Goal: Task Accomplishment & Management: Manage account settings

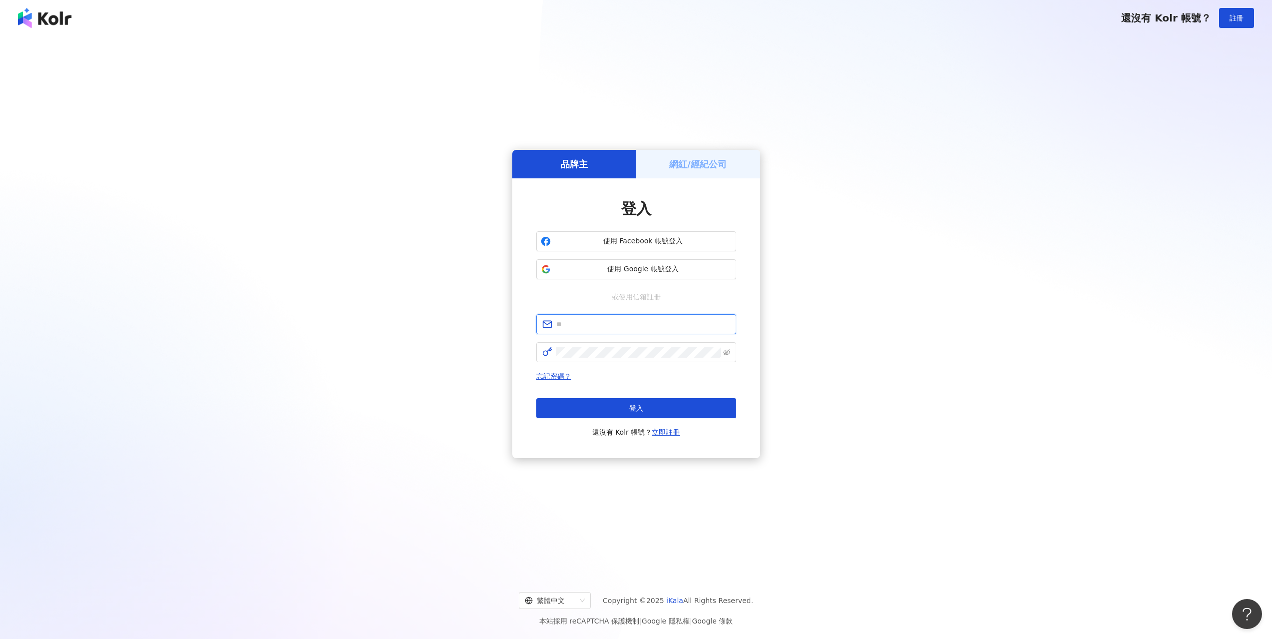
click at [627, 324] on input "text" at bounding box center [643, 324] width 174 height 11
paste input "**********"
type input "**********"
click at [633, 406] on span "登入" at bounding box center [636, 408] width 14 height 8
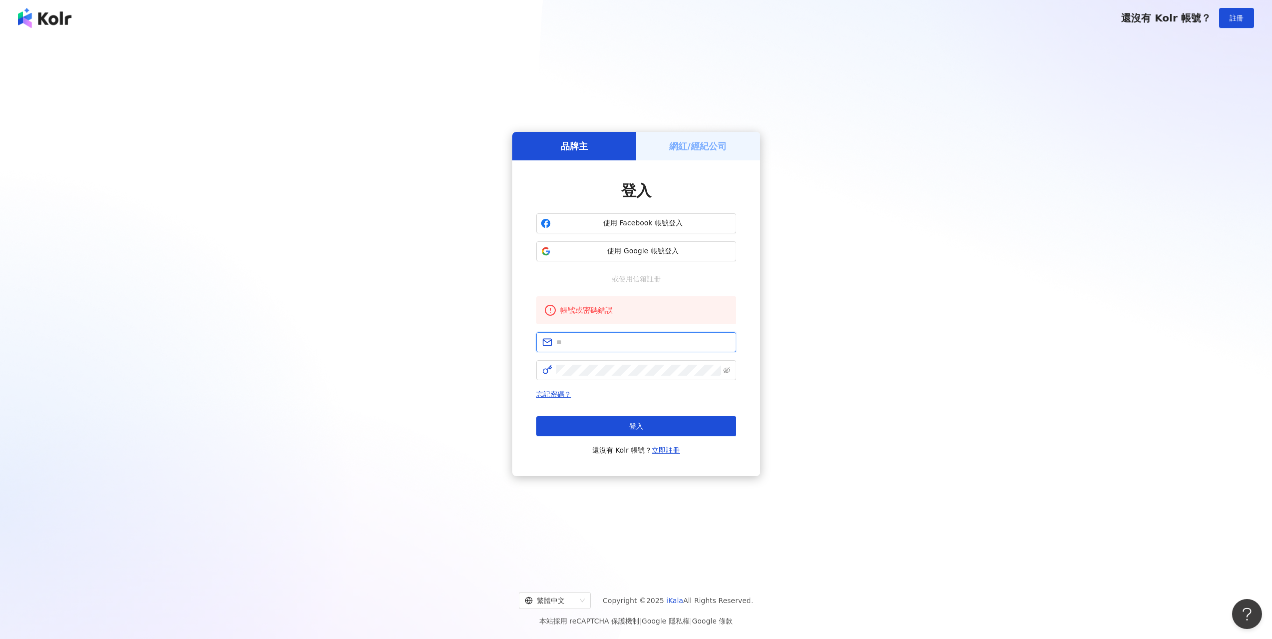
click at [634, 344] on input "text" at bounding box center [643, 342] width 174 height 11
click at [648, 249] on span "使用 Google 帳號登入" at bounding box center [643, 251] width 177 height 10
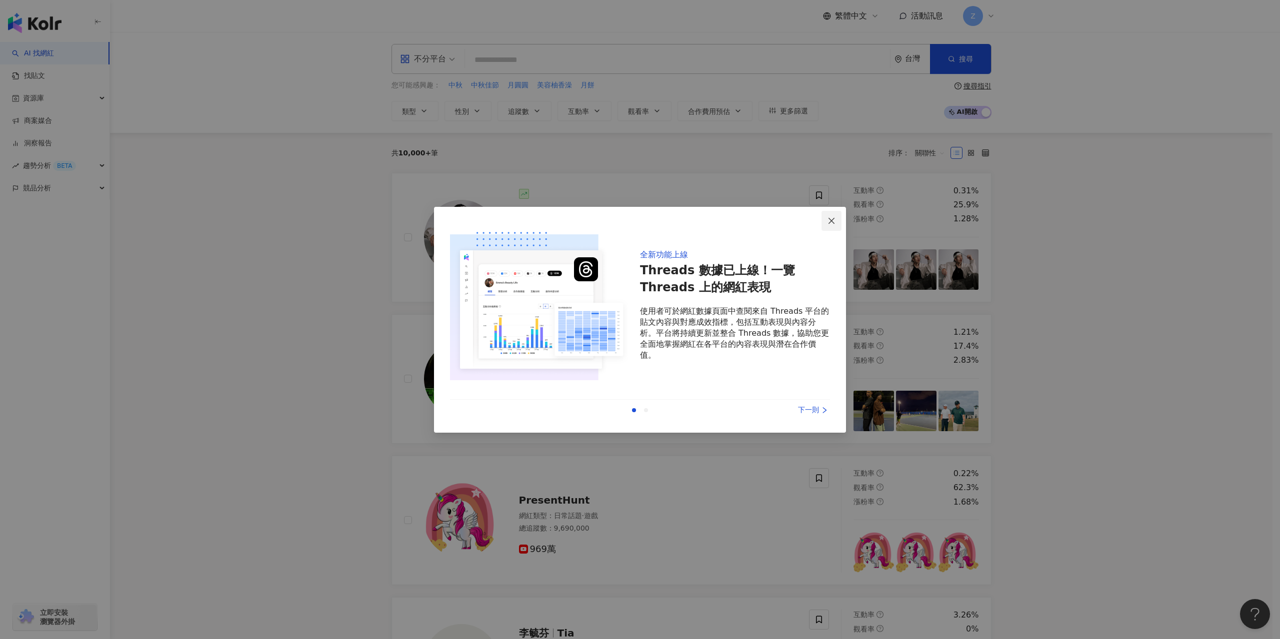
click at [826, 220] on span "Close" at bounding box center [831, 221] width 20 height 8
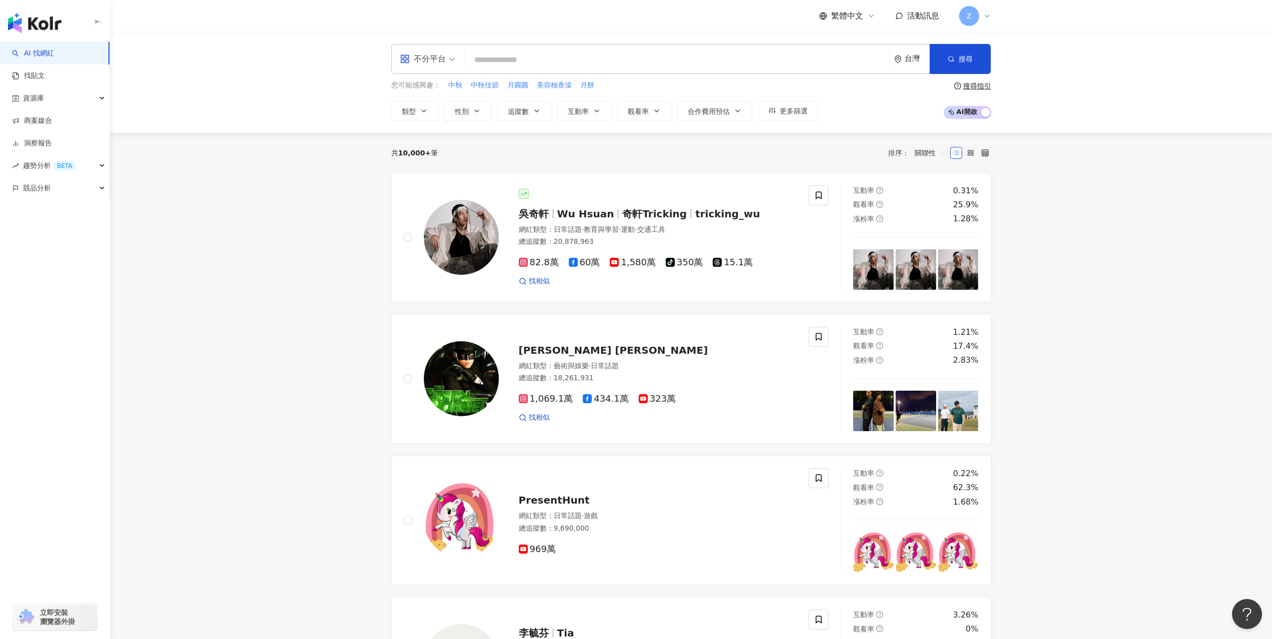
click at [984, 12] on icon at bounding box center [987, 16] width 8 height 8
click at [1019, 55] on div "Enterprise - 6 位成員" at bounding box center [1027, 52] width 69 height 8
click at [1014, 96] on link "團隊成員管理" at bounding box center [1000, 96] width 42 height 8
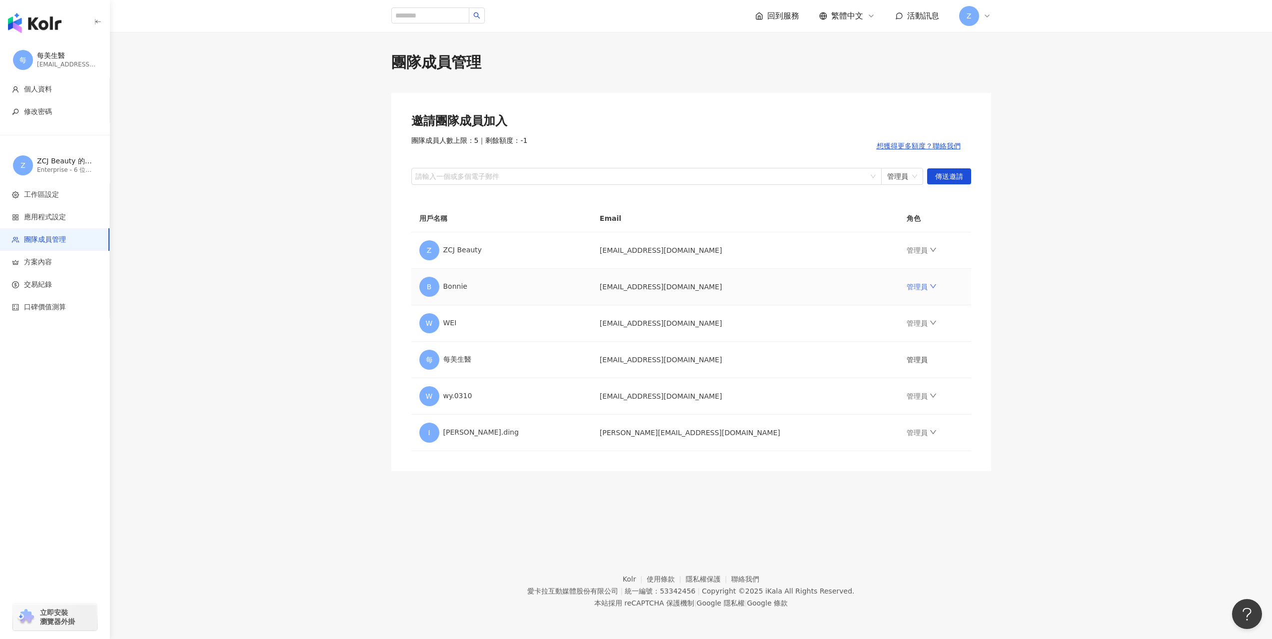
click at [930, 290] on icon "down" at bounding box center [933, 286] width 7 height 7
click at [883, 404] on div "移除成員" at bounding box center [938, 407] width 120 height 11
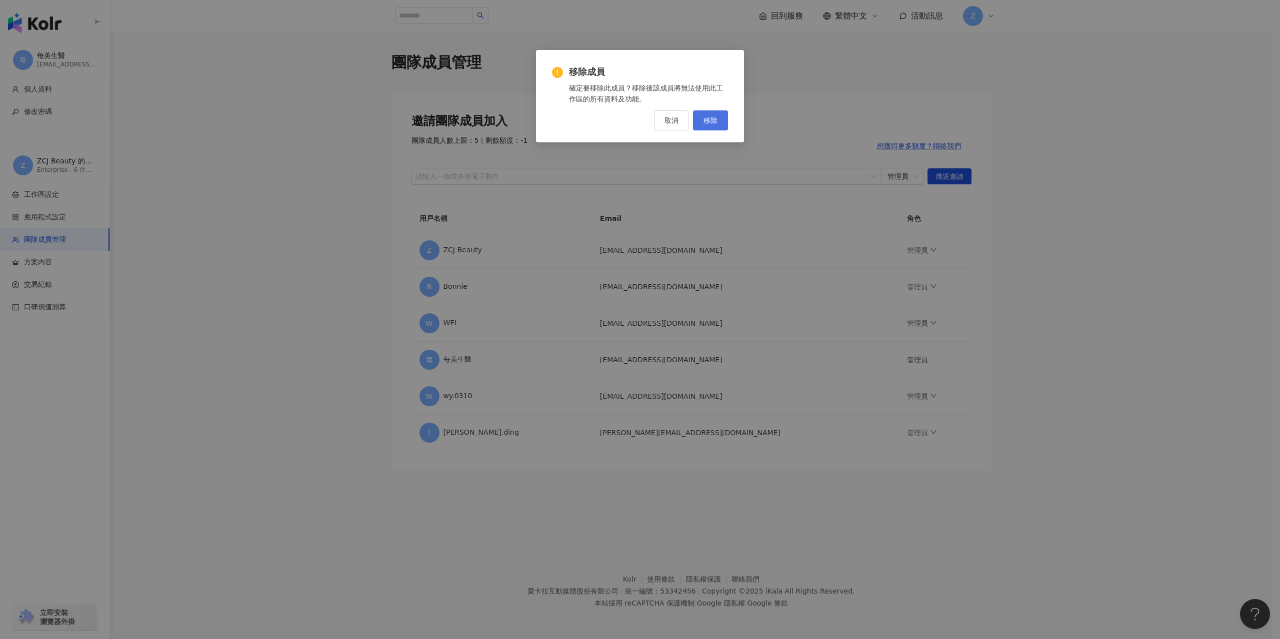
click at [719, 118] on button "移除" at bounding box center [710, 120] width 35 height 20
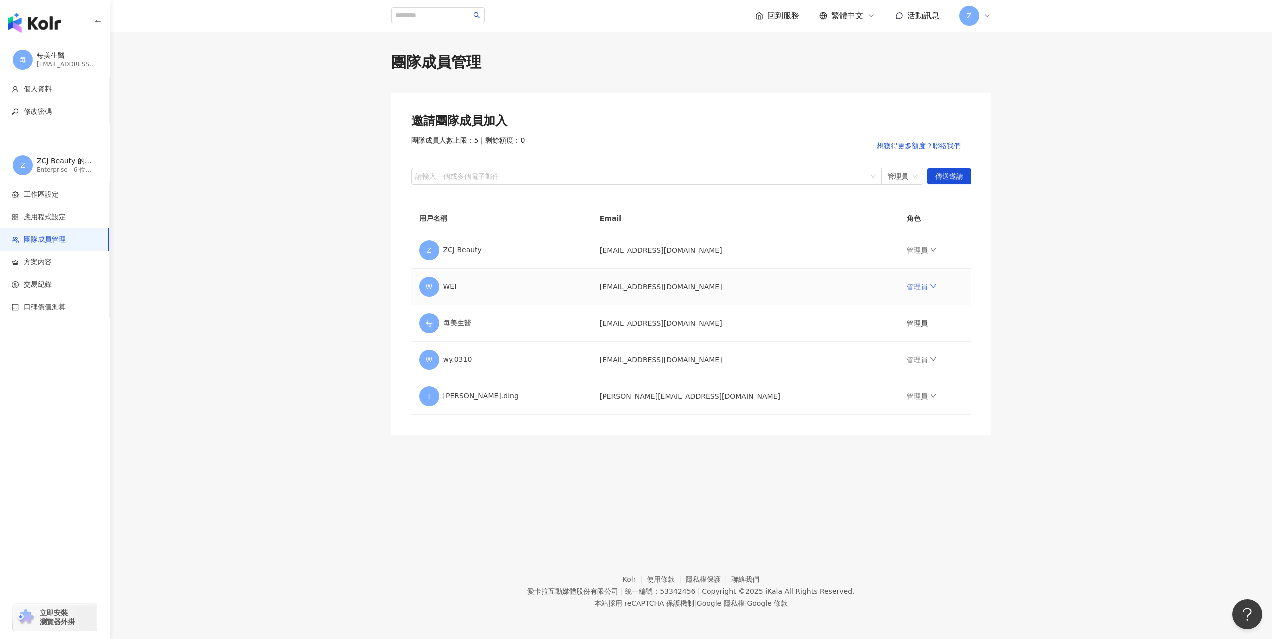
click at [907, 290] on link "管理員" at bounding box center [922, 287] width 30 height 8
click at [900, 410] on div "移除成員" at bounding box center [938, 407] width 120 height 11
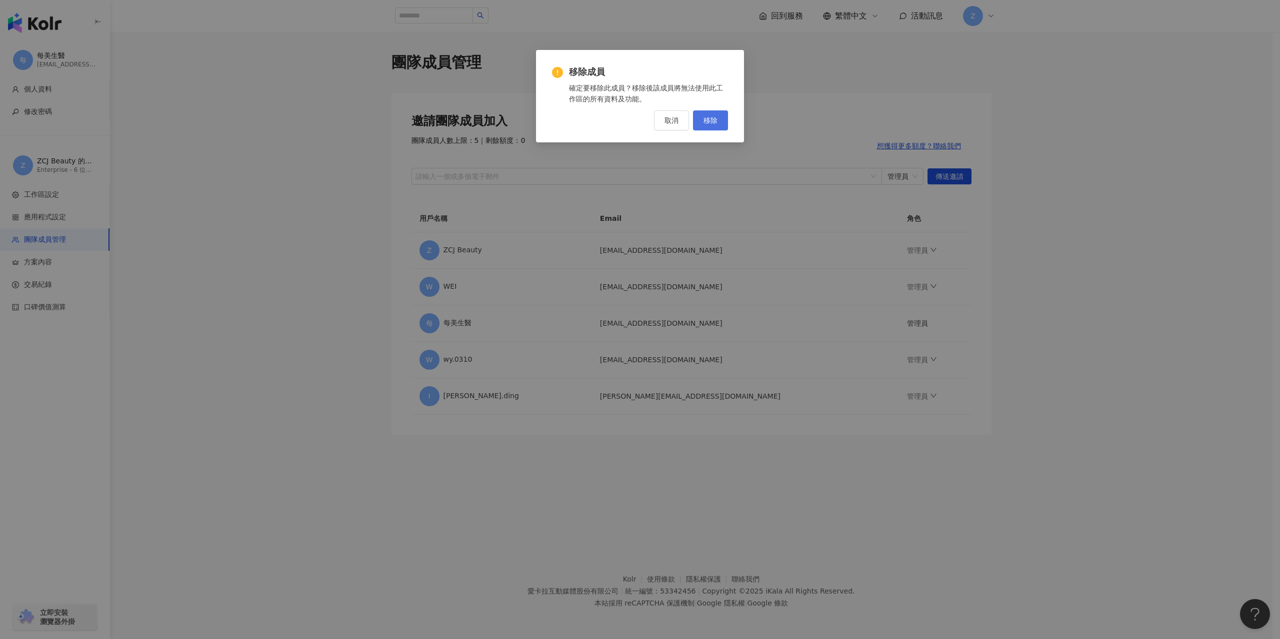
click at [719, 118] on button "移除" at bounding box center [710, 120] width 35 height 20
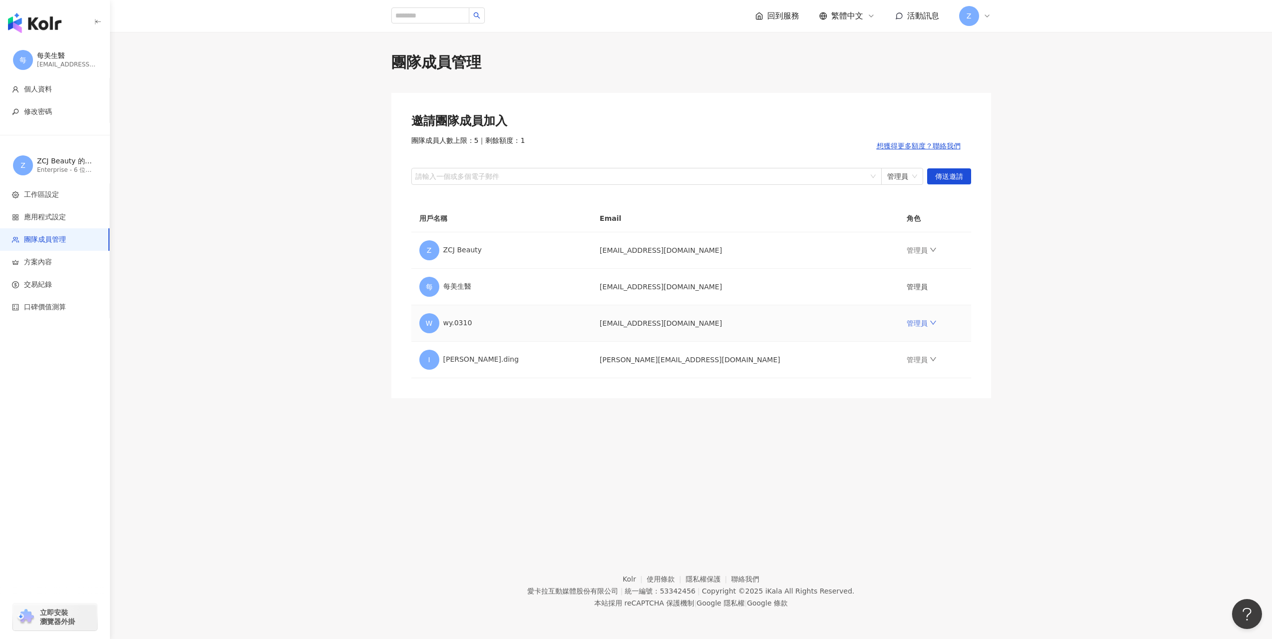
click at [930, 325] on icon "down" at bounding box center [933, 322] width 7 height 7
click at [917, 440] on div "移除成員" at bounding box center [938, 443] width 120 height 11
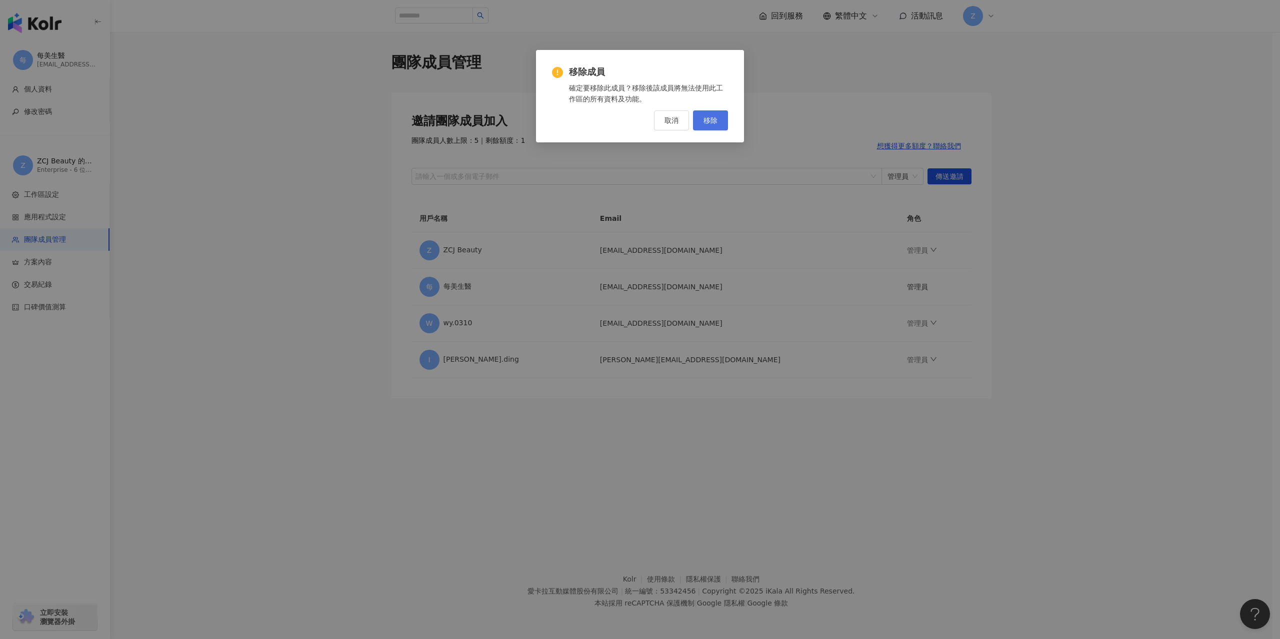
click at [707, 123] on span "移除" at bounding box center [710, 120] width 14 height 8
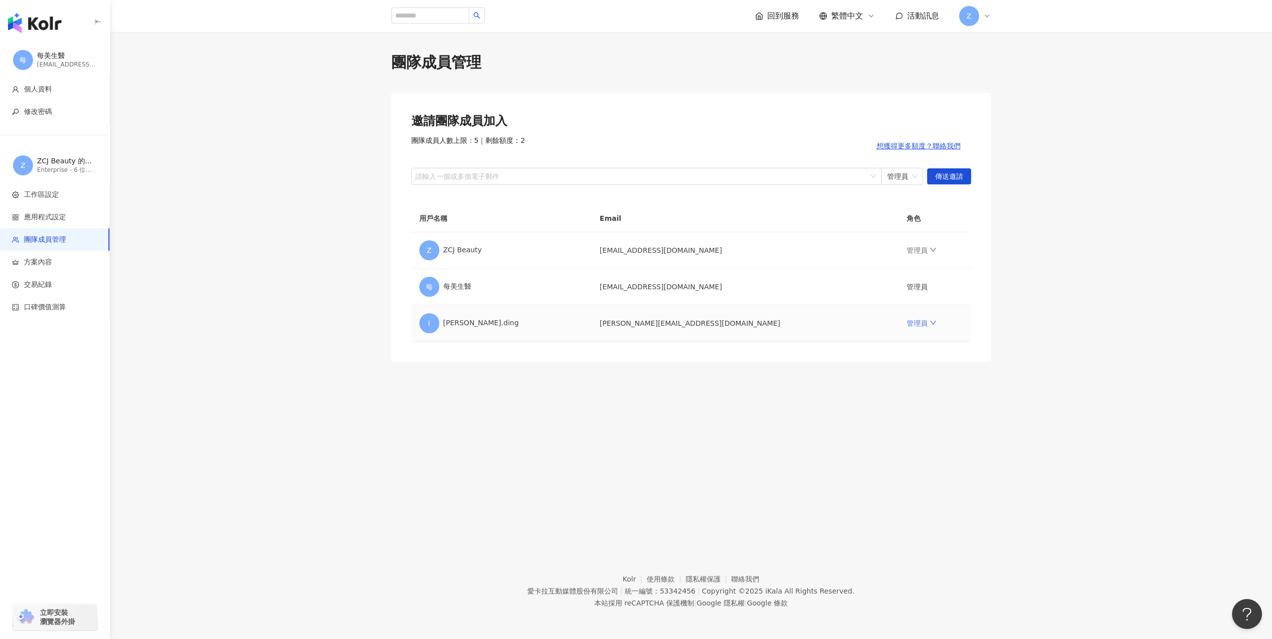
click at [907, 325] on link "管理員" at bounding box center [922, 323] width 30 height 8
click at [909, 446] on div "移除成員" at bounding box center [938, 443] width 120 height 11
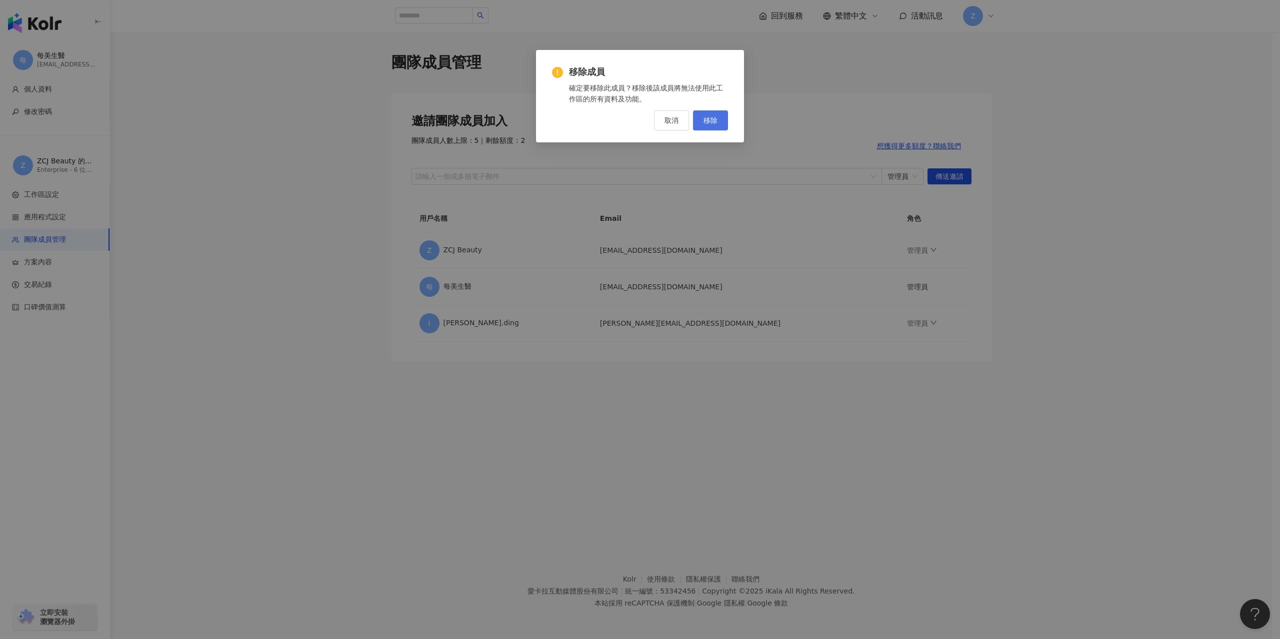
click at [715, 117] on span "移除" at bounding box center [710, 120] width 14 height 8
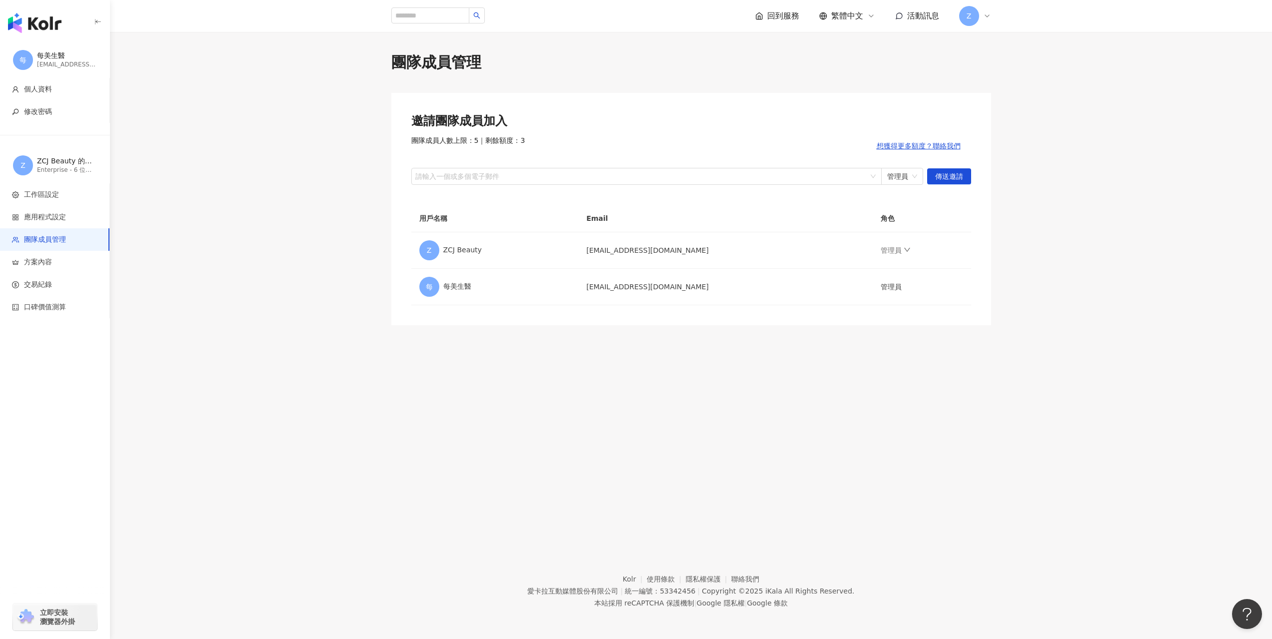
click at [988, 15] on icon at bounding box center [987, 16] width 8 height 8
click at [1007, 114] on link "方案內容" at bounding box center [993, 116] width 28 height 8
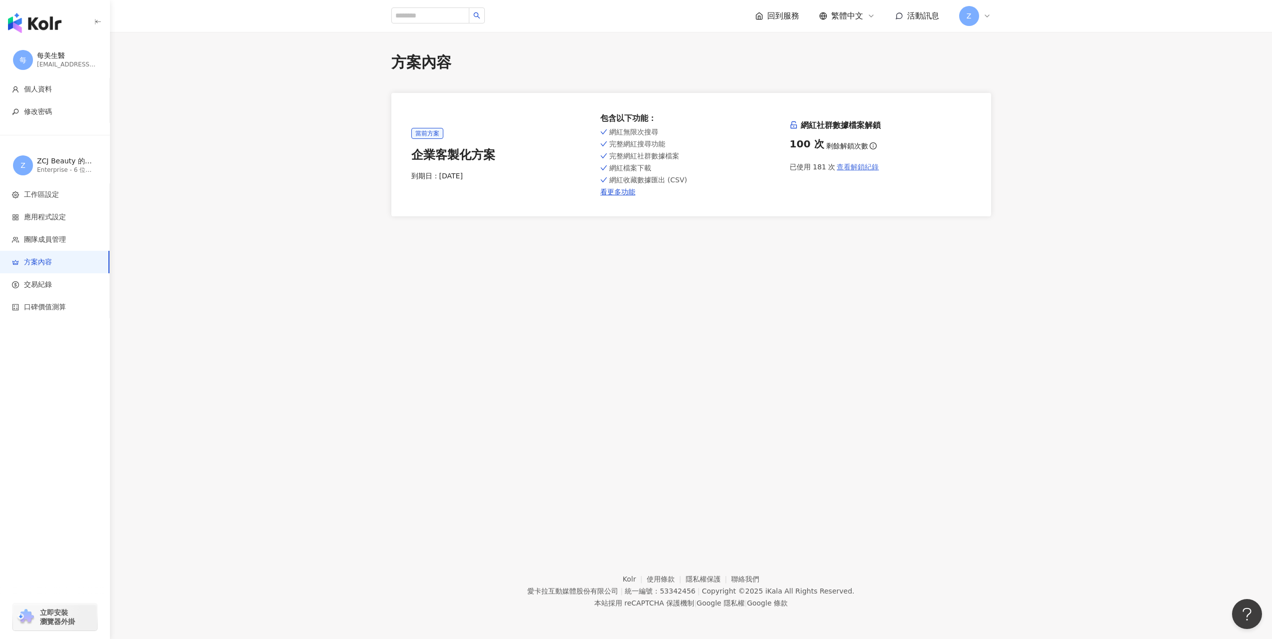
click at [857, 165] on span "查看解鎖紀錄" at bounding box center [858, 167] width 42 height 8
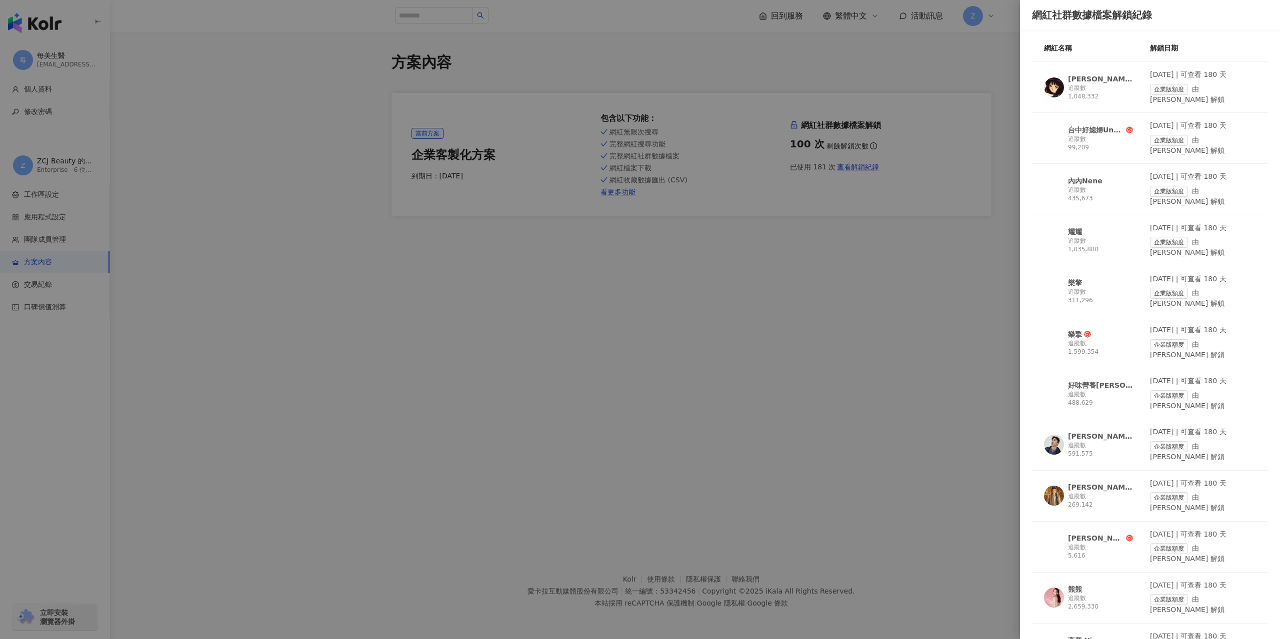
click at [922, 327] on div at bounding box center [640, 319] width 1280 height 639
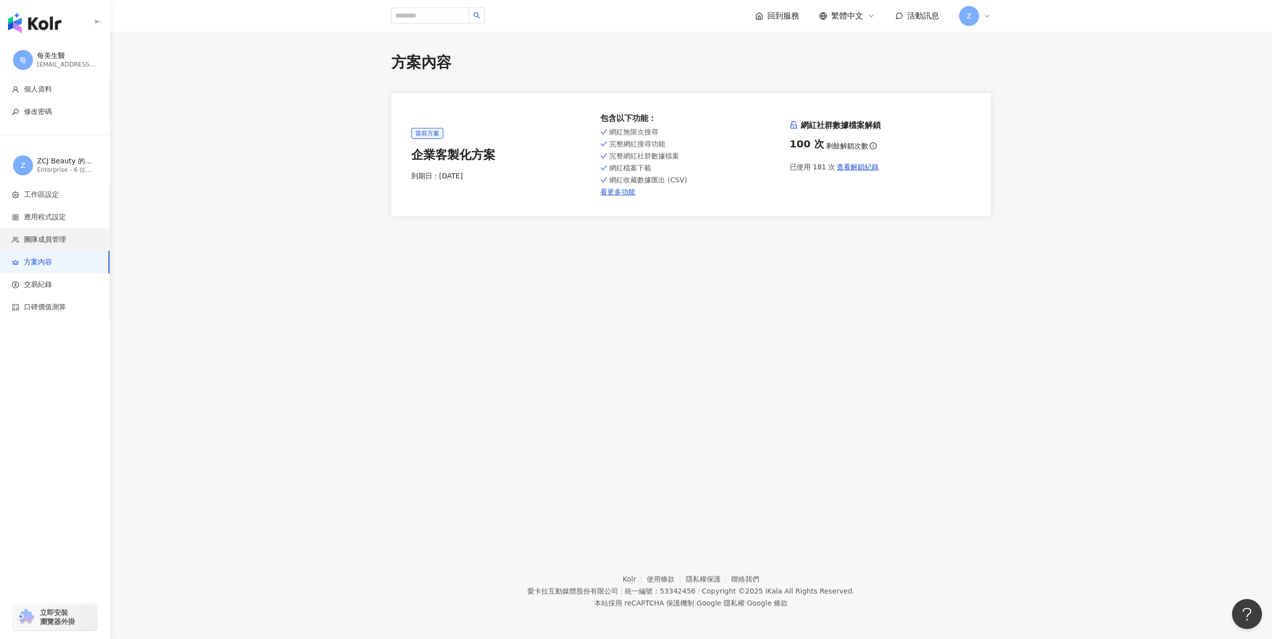
click at [51, 239] on span "團隊成員管理" at bounding box center [45, 240] width 42 height 10
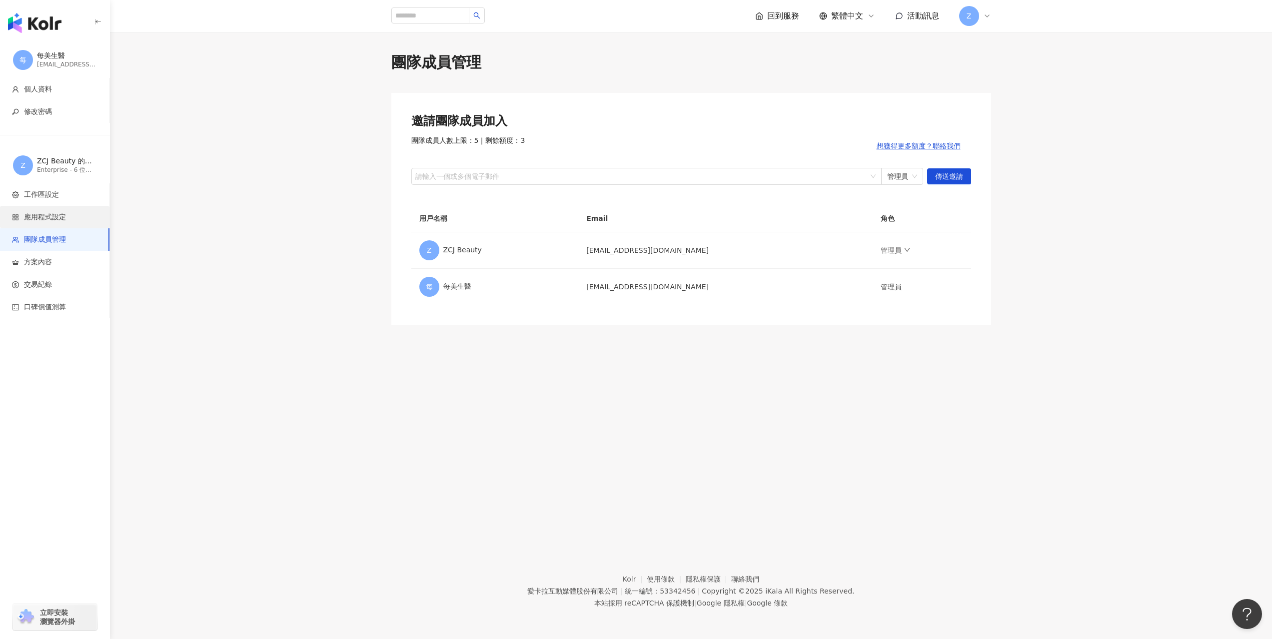
click at [56, 217] on span "應用程式設定" at bounding box center [45, 217] width 42 height 10
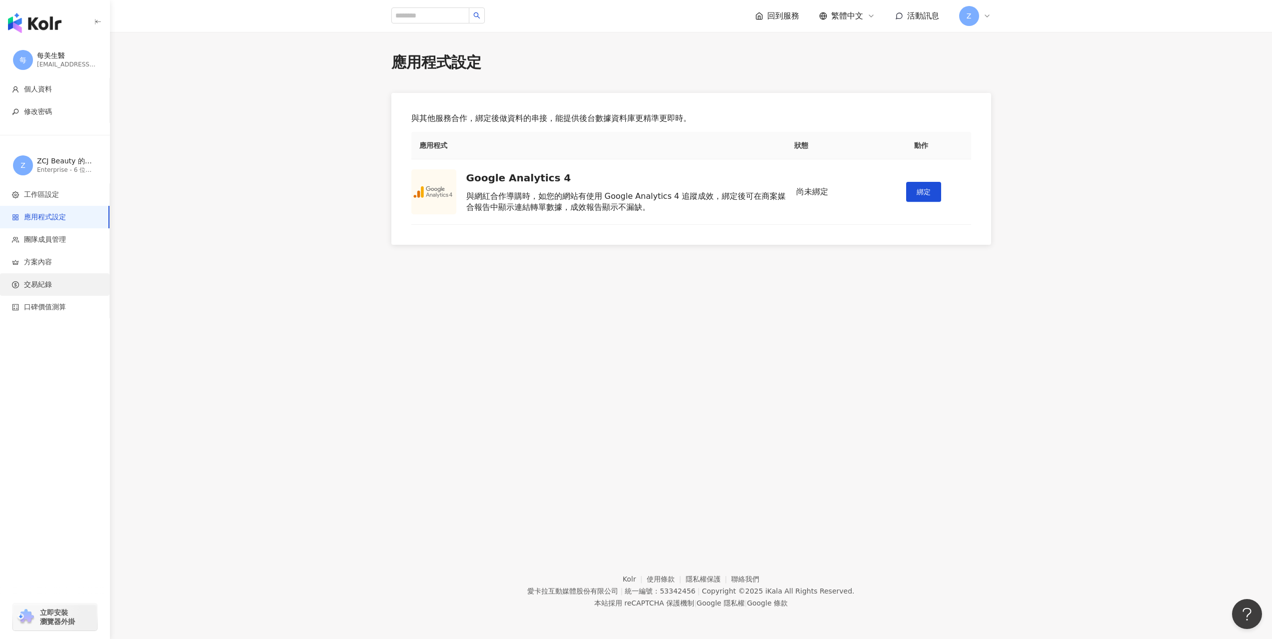
click at [52, 291] on li "交易紀錄" at bounding box center [54, 284] width 109 height 22
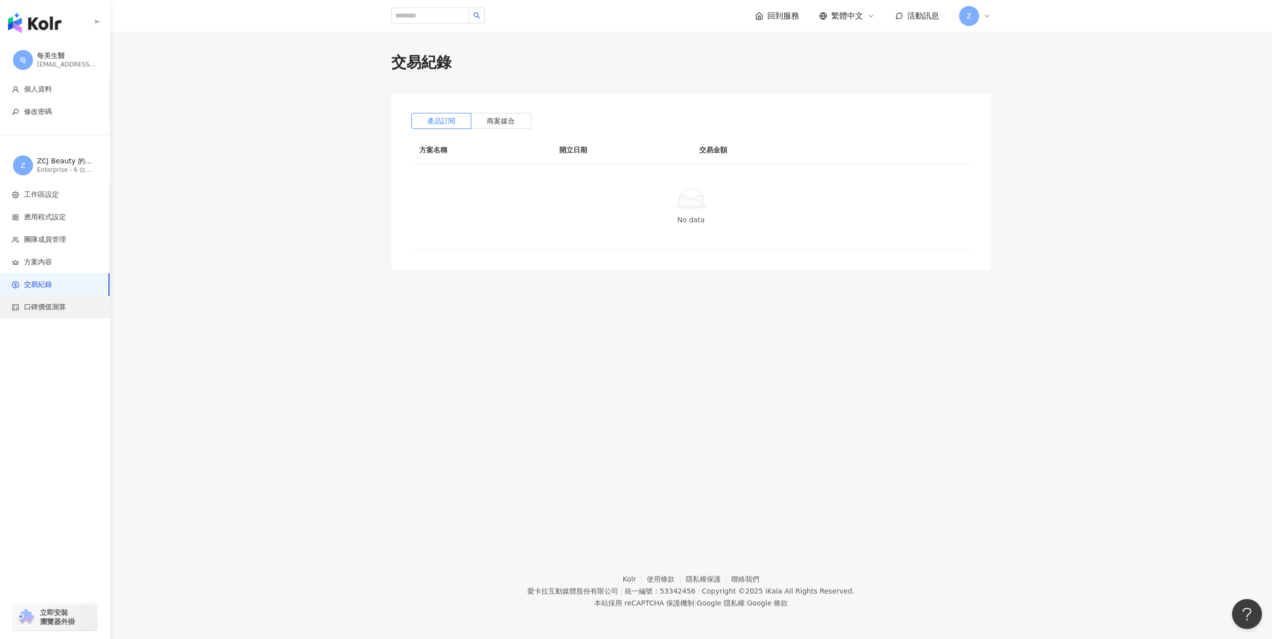
click at [48, 306] on span "口碑價值測算" at bounding box center [45, 307] width 42 height 10
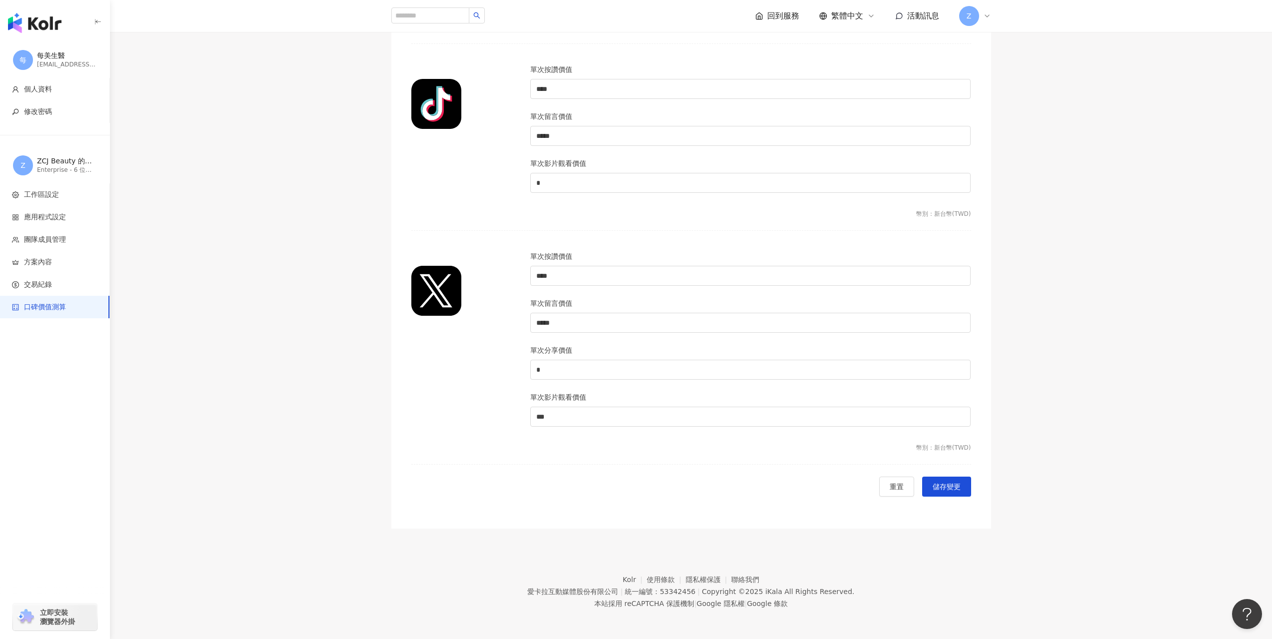
scroll to position [772, 0]
click at [552, 425] on input "***" at bounding box center [751, 416] width 440 height 19
click at [461, 412] on div at bounding box center [464, 344] width 119 height 188
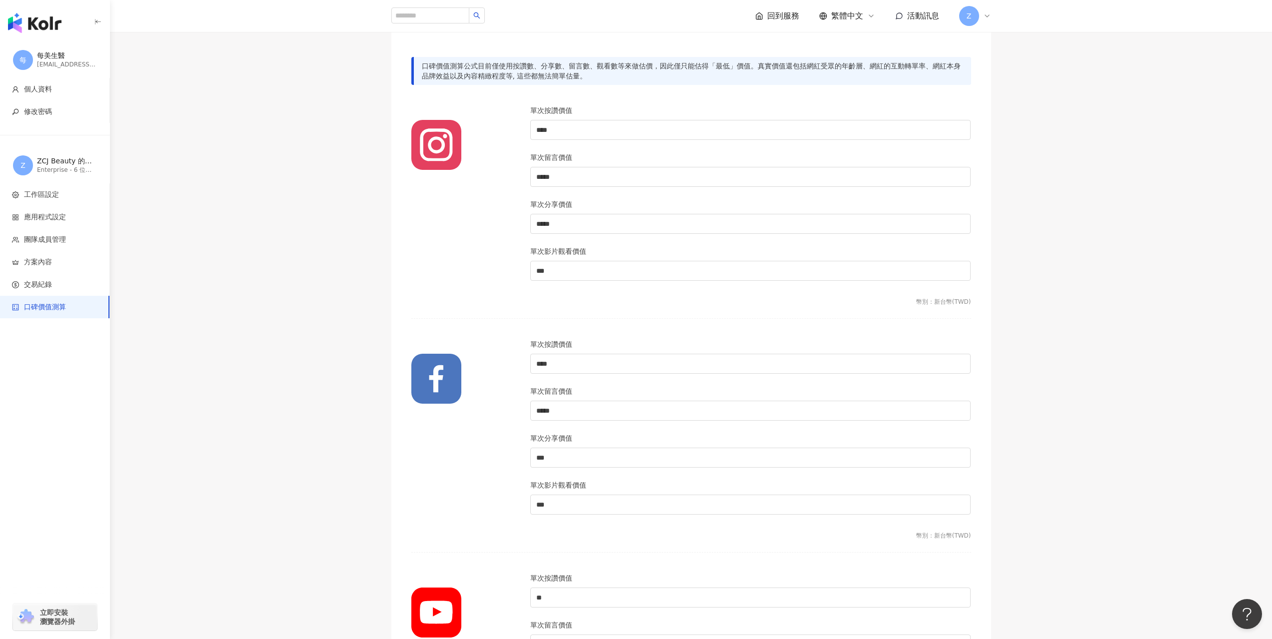
scroll to position [0, 0]
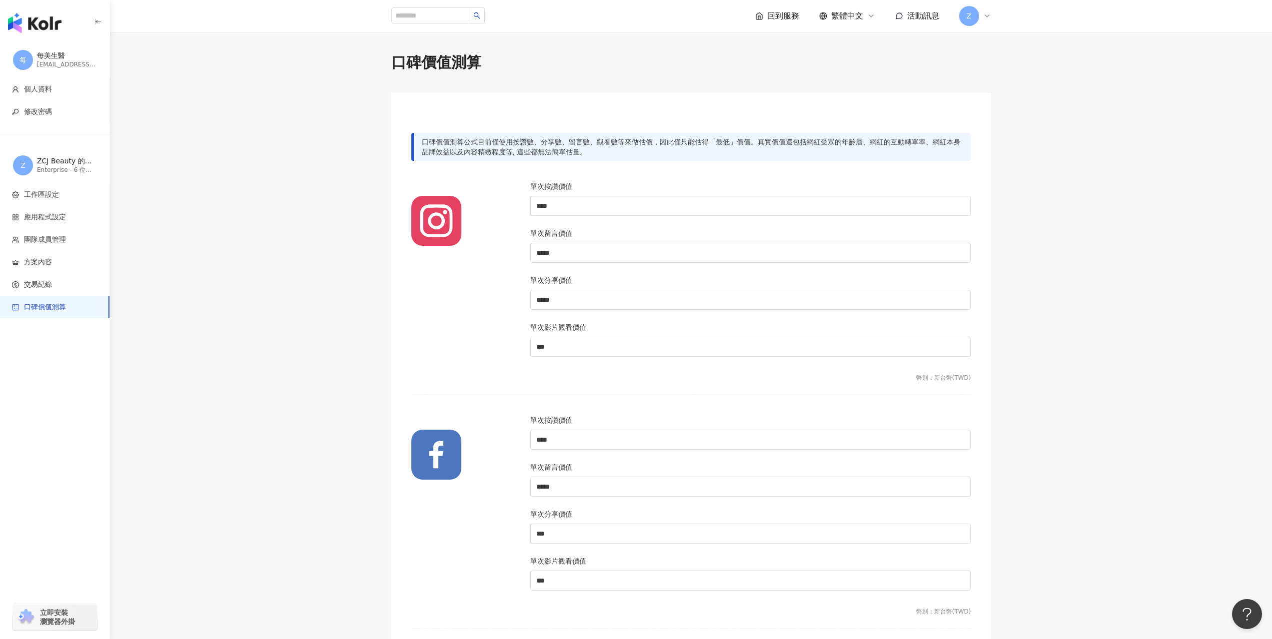
click at [795, 17] on span "回到服務" at bounding box center [783, 15] width 32 height 11
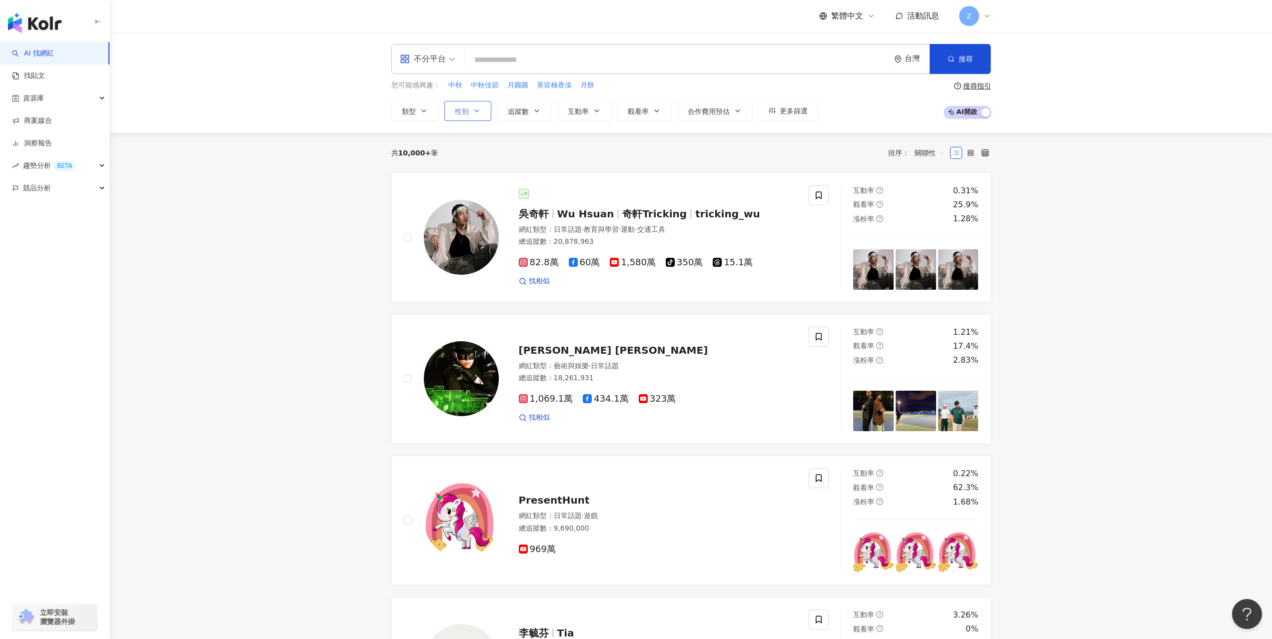
click at [479, 105] on button "性別" at bounding box center [467, 111] width 47 height 20
click at [516, 107] on span "追蹤數" at bounding box center [518, 111] width 21 height 8
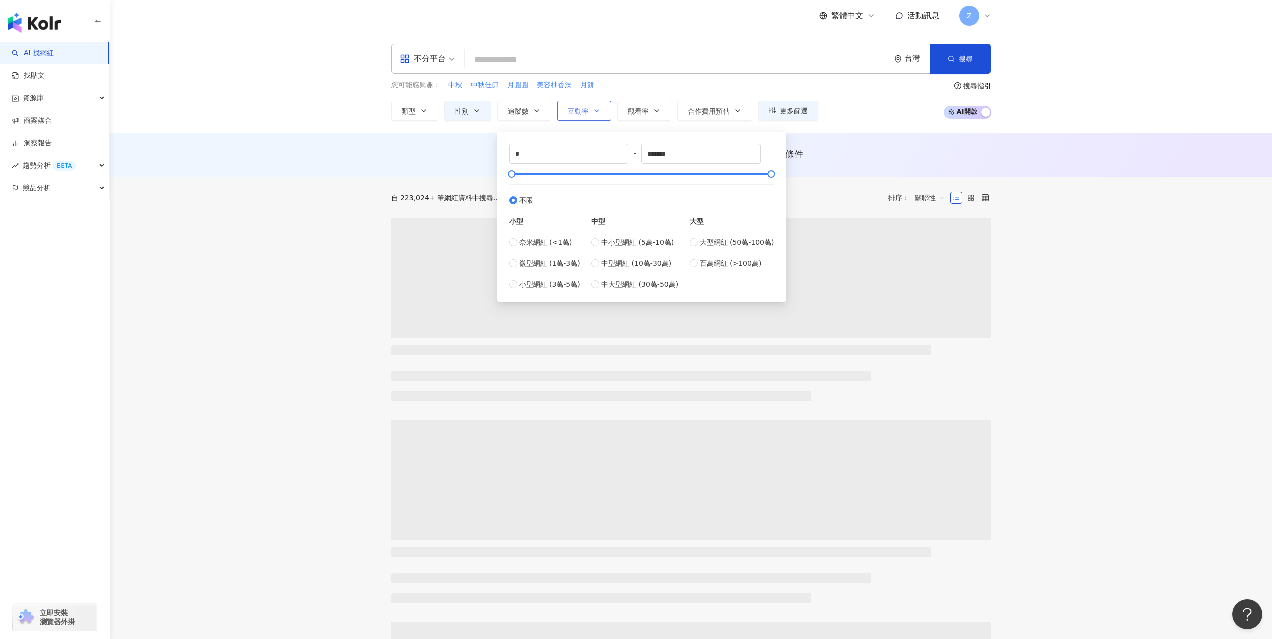
click at [596, 112] on icon "button" at bounding box center [597, 111] width 8 height 8
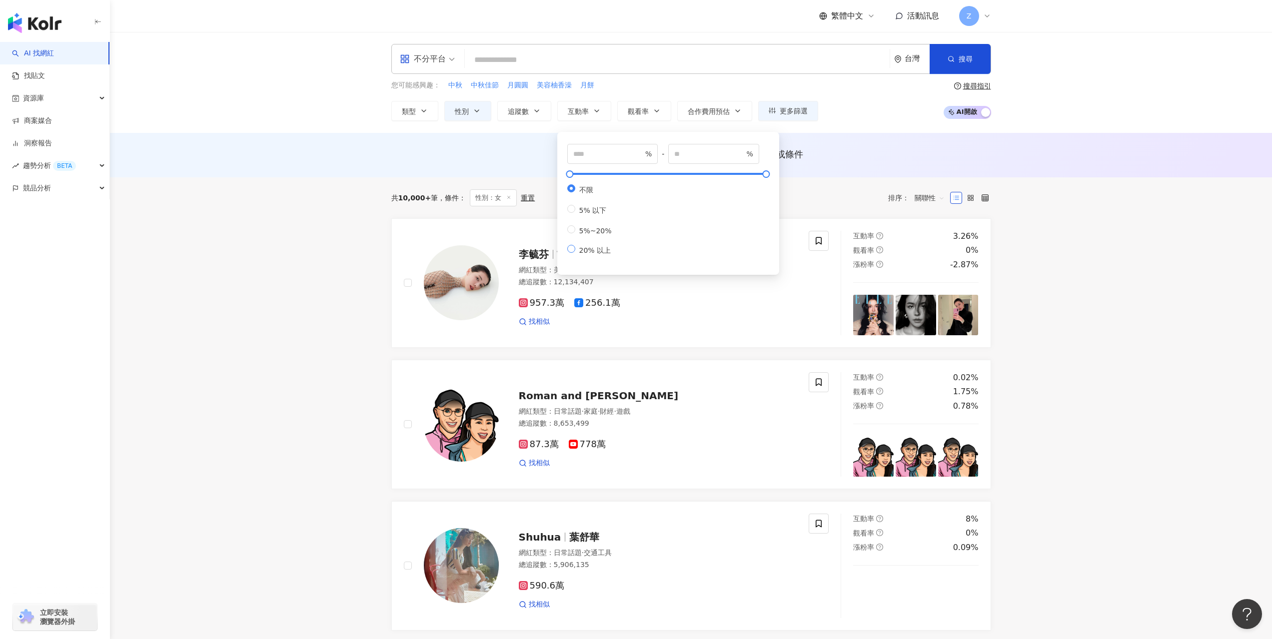
click at [580, 253] on span "20% 以上" at bounding box center [595, 250] width 40 height 8
type input "**"
click at [704, 109] on span "合作費用預估" at bounding box center [709, 111] width 42 height 8
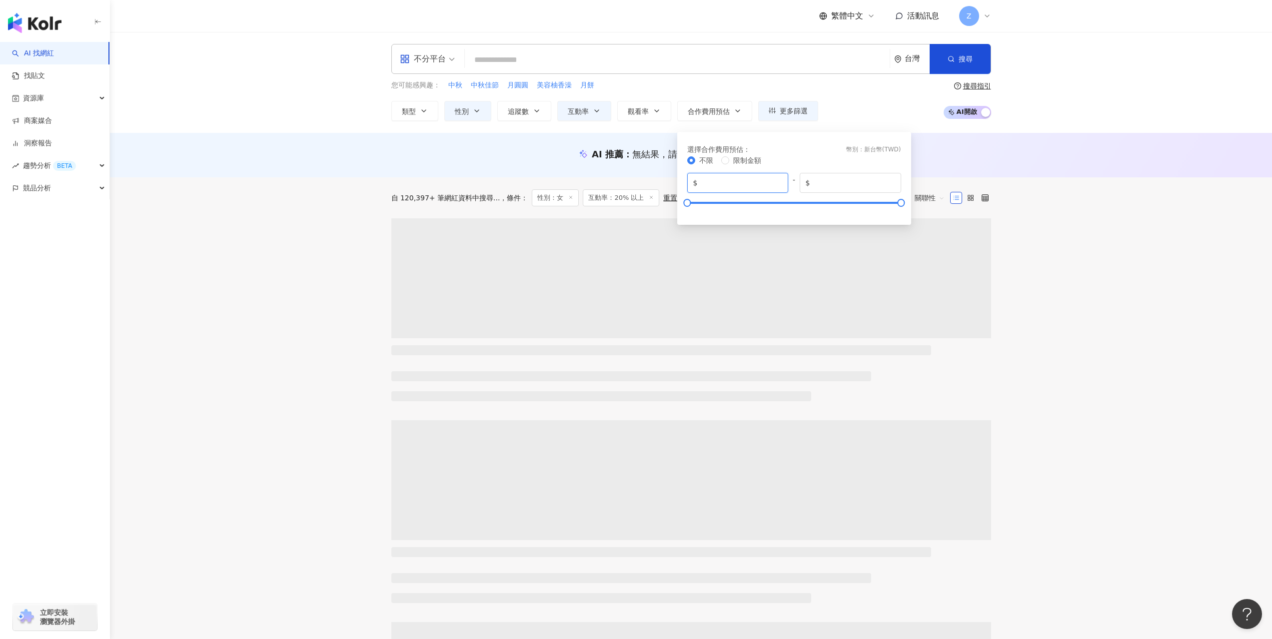
drag, startPoint x: 711, startPoint y: 182, endPoint x: 694, endPoint y: 184, distance: 17.1
click at [694, 183] on span "$ *" at bounding box center [737, 183] width 101 height 20
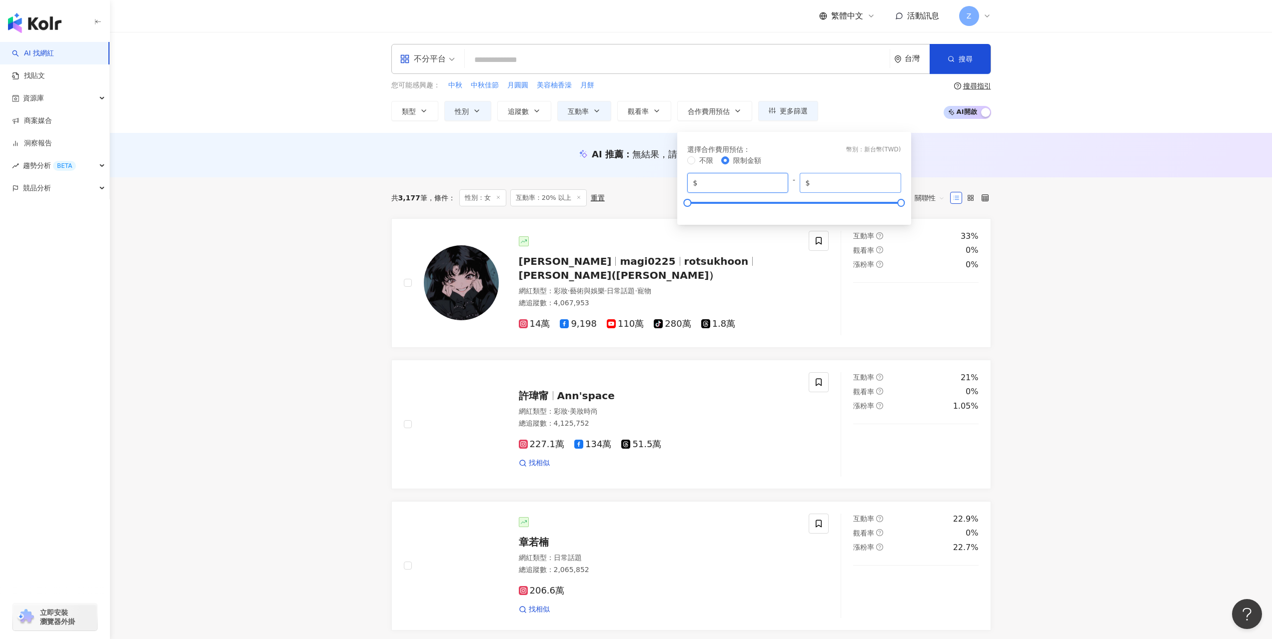
type input "****"
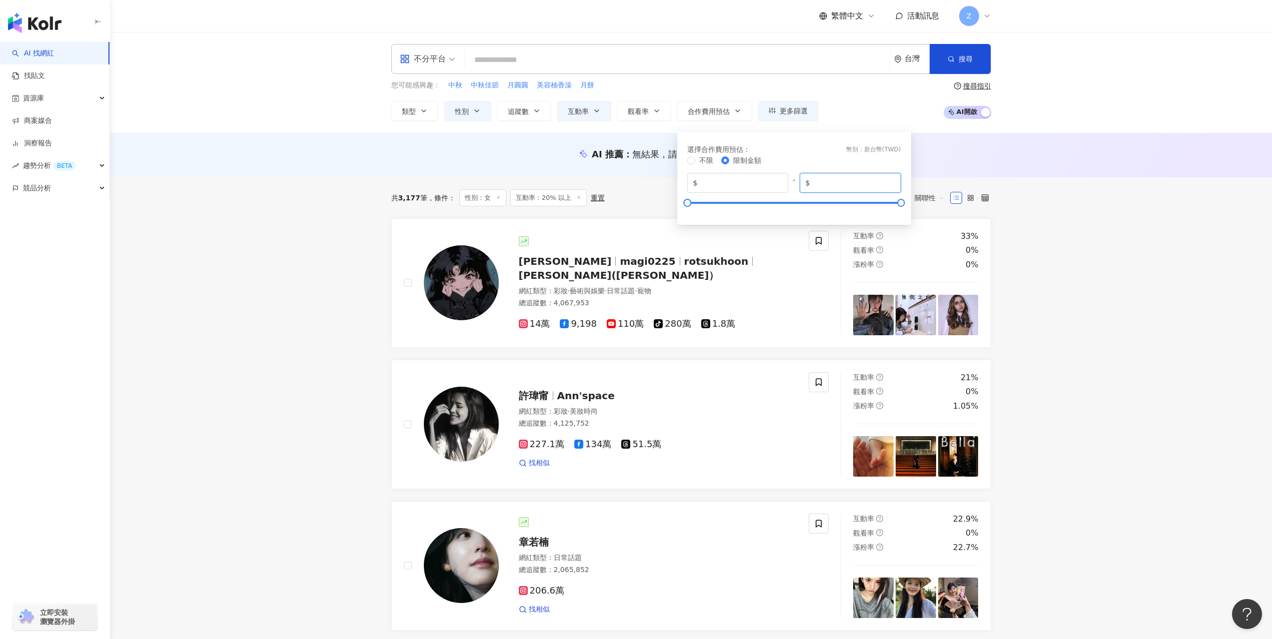
drag, startPoint x: 844, startPoint y: 182, endPoint x: 810, endPoint y: 183, distance: 33.5
click at [810, 183] on span "$ *******" at bounding box center [850, 183] width 101 height 20
type input "*****"
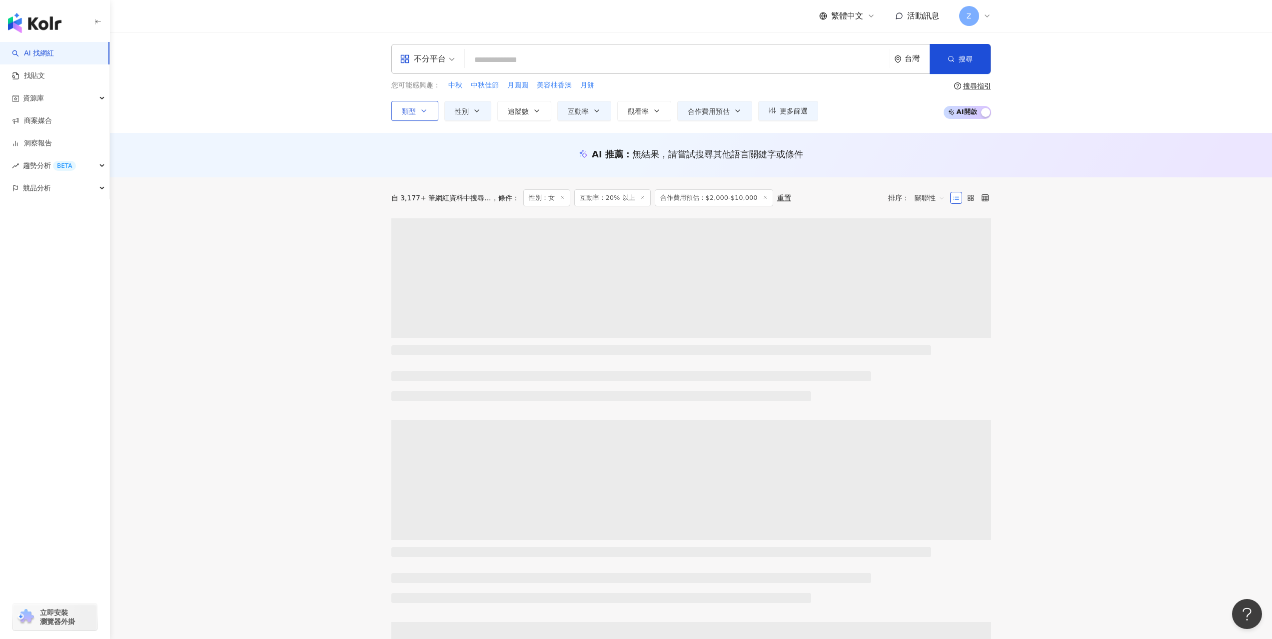
click at [422, 111] on icon "button" at bounding box center [424, 111] width 8 height 8
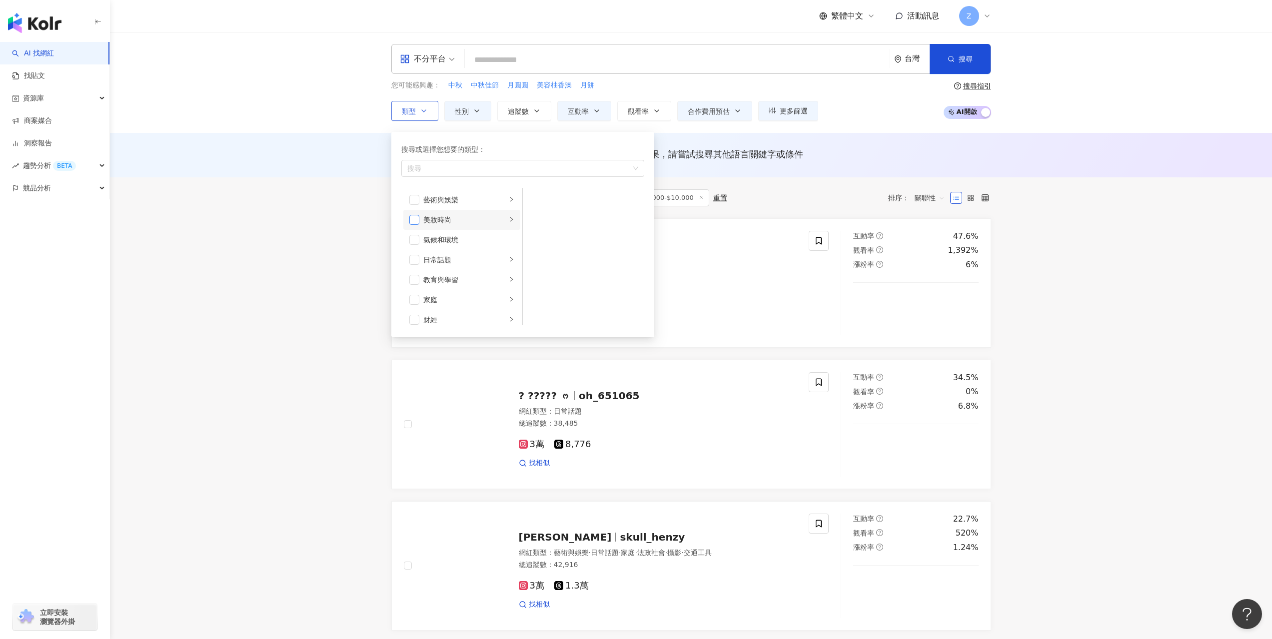
click at [417, 222] on span "button" at bounding box center [414, 220] width 10 height 10
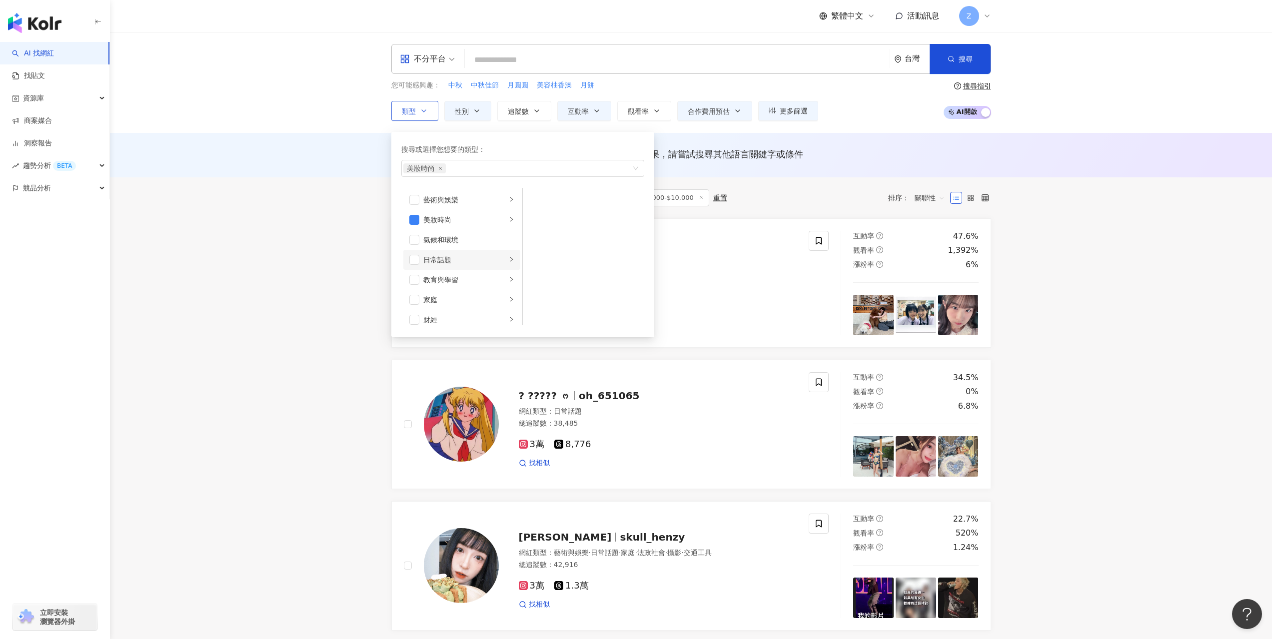
click at [415, 253] on li "日常話題" at bounding box center [461, 260] width 117 height 20
click at [417, 260] on span "button" at bounding box center [414, 260] width 10 height 10
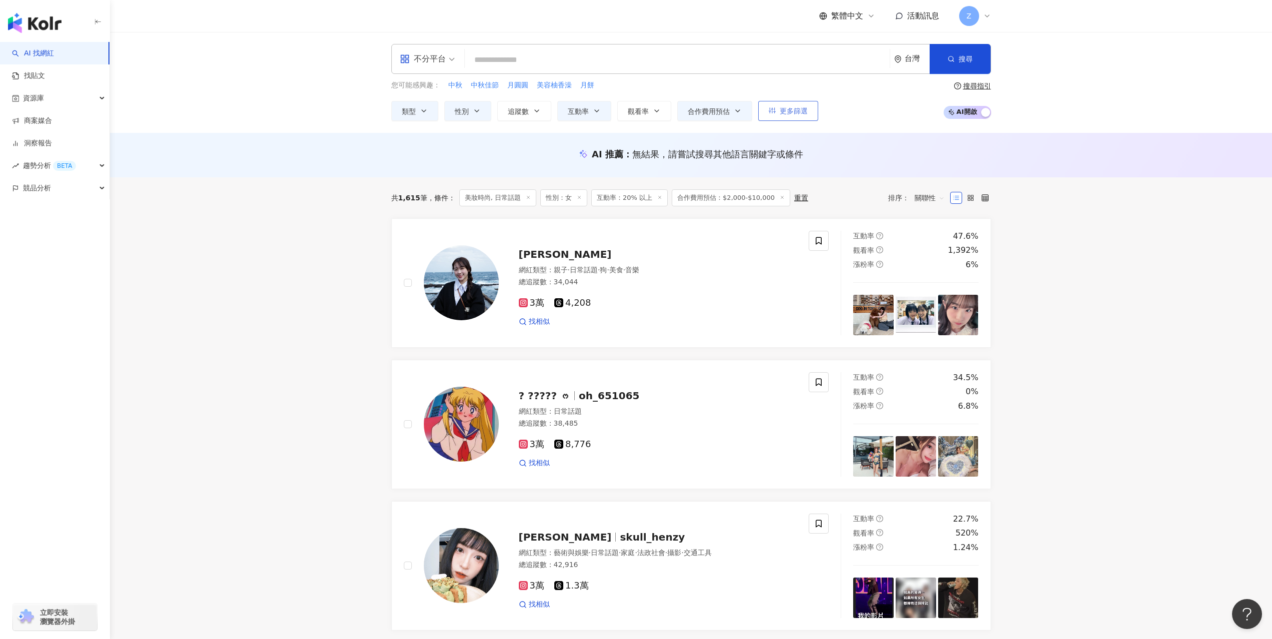
click at [795, 111] on span "更多篩選" at bounding box center [794, 111] width 28 height 8
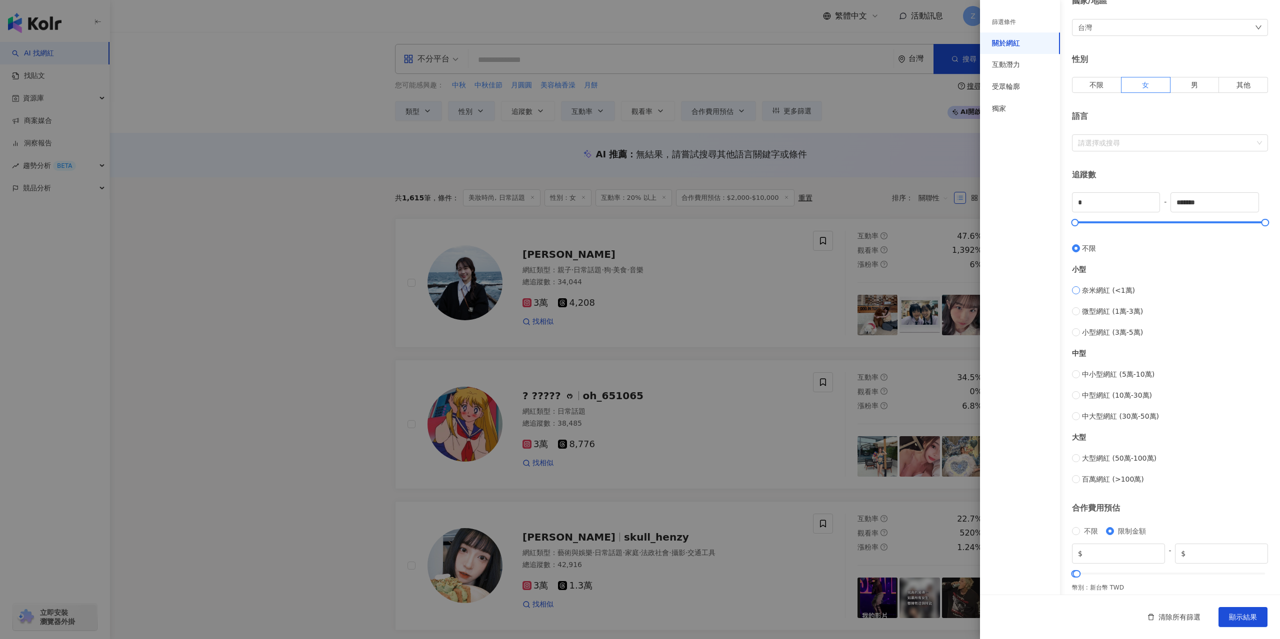
scroll to position [116, 0]
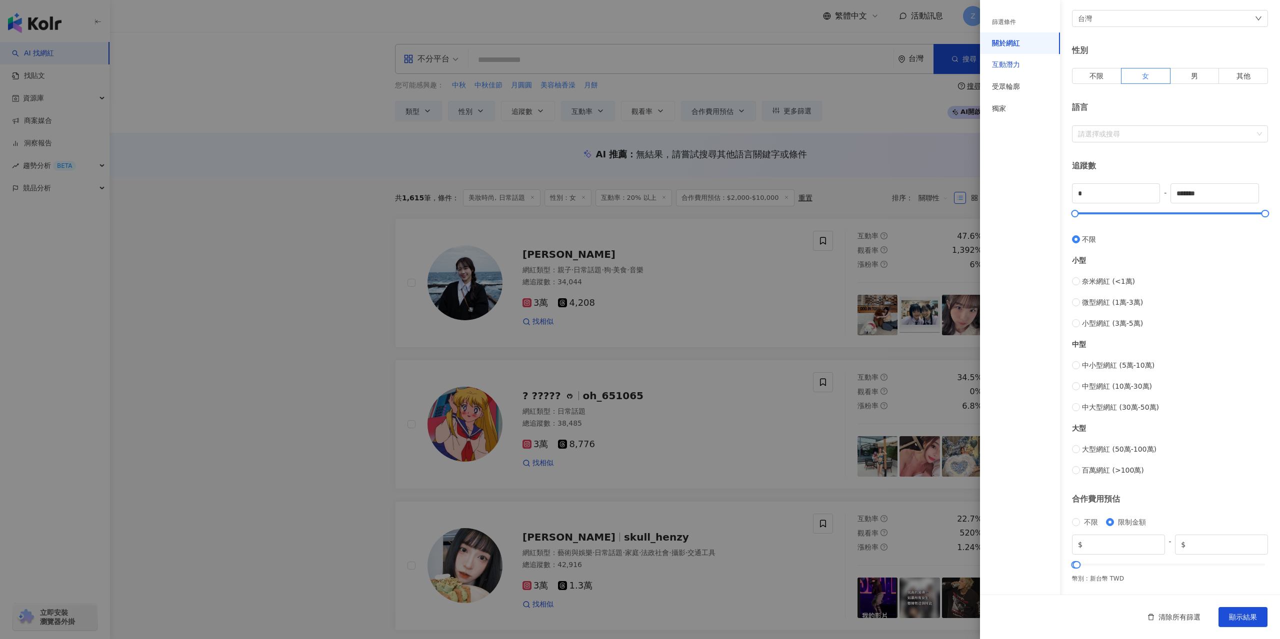
click at [999, 64] on div "互動潛力" at bounding box center [1006, 65] width 28 height 10
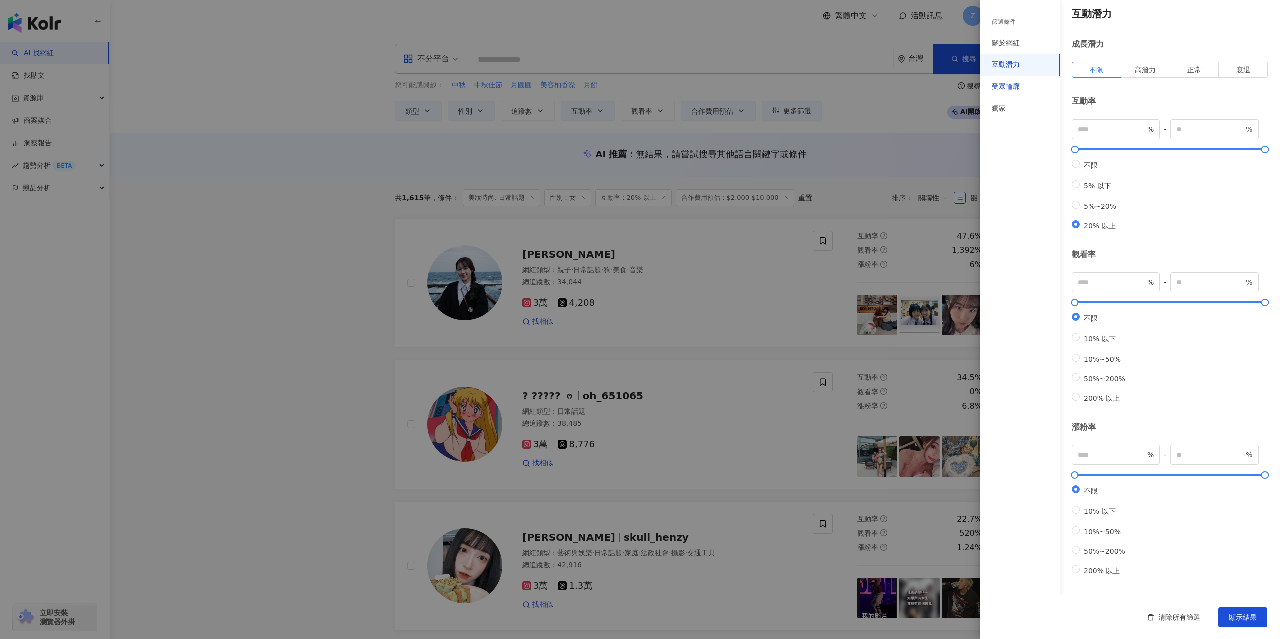
click at [1005, 87] on div "受眾輪廓" at bounding box center [1006, 87] width 28 height 10
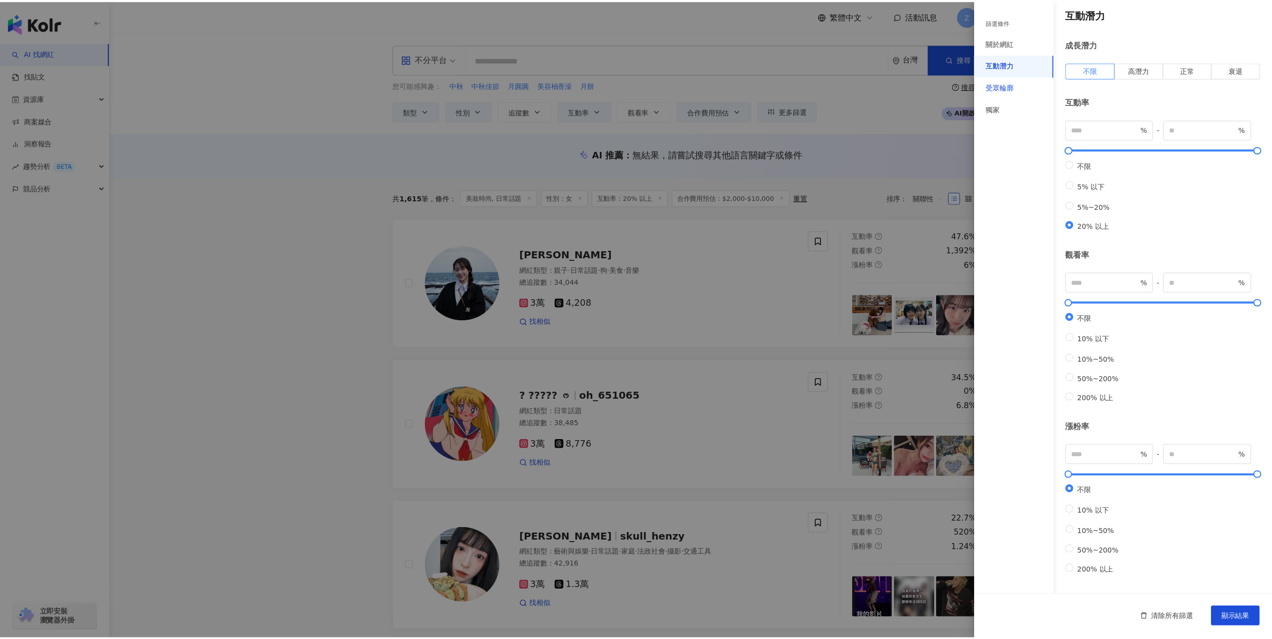
scroll to position [0, 0]
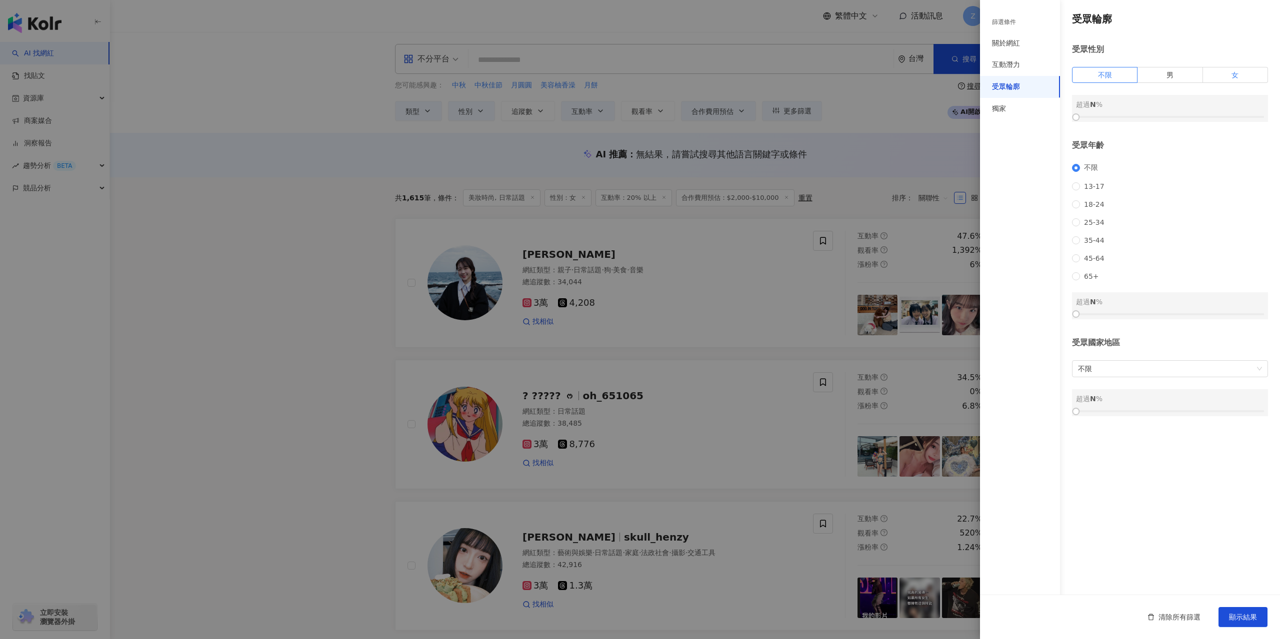
click at [1222, 79] on label "女" at bounding box center [1235, 75] width 65 height 16
click at [1081, 170] on span "不限" at bounding box center [1091, 167] width 22 height 9
click at [1183, 115] on div at bounding box center [1170, 117] width 188 height 6
click at [1244, 118] on div at bounding box center [1170, 117] width 188 height 6
click at [1213, 119] on div at bounding box center [1170, 117] width 188 height 6
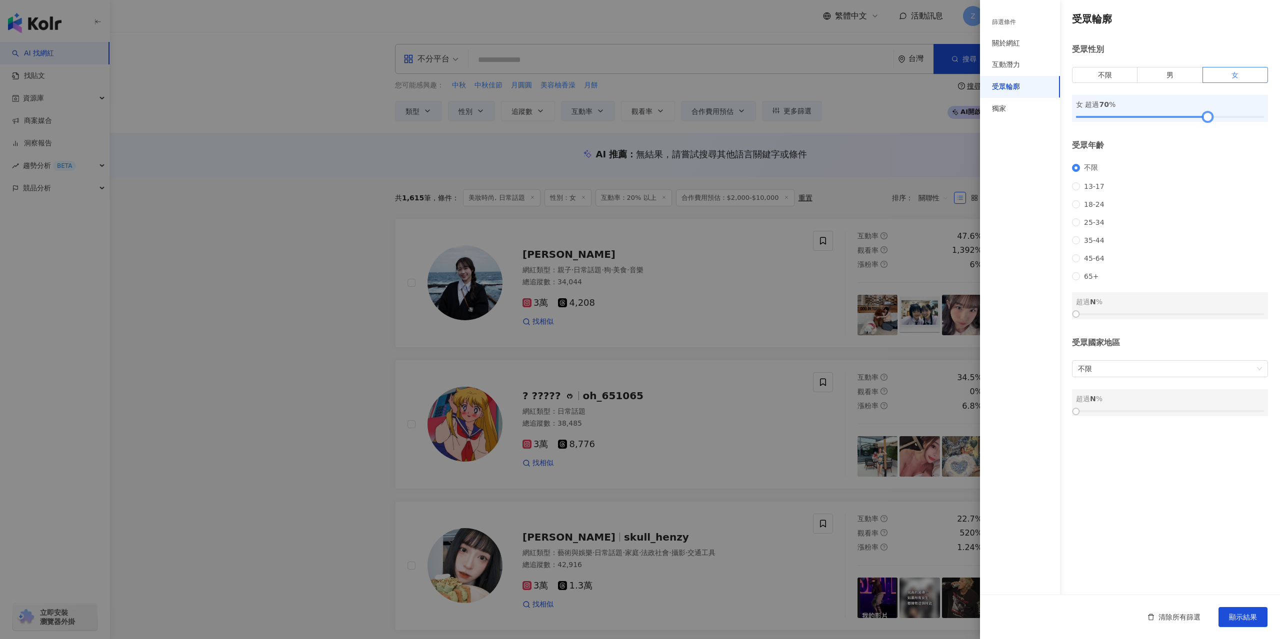
drag, startPoint x: 1219, startPoint y: 119, endPoint x: 1208, endPoint y: 119, distance: 10.5
click at [1208, 119] on div at bounding box center [1207, 116] width 5 height 5
click at [1240, 610] on button "顯示結果" at bounding box center [1242, 617] width 49 height 20
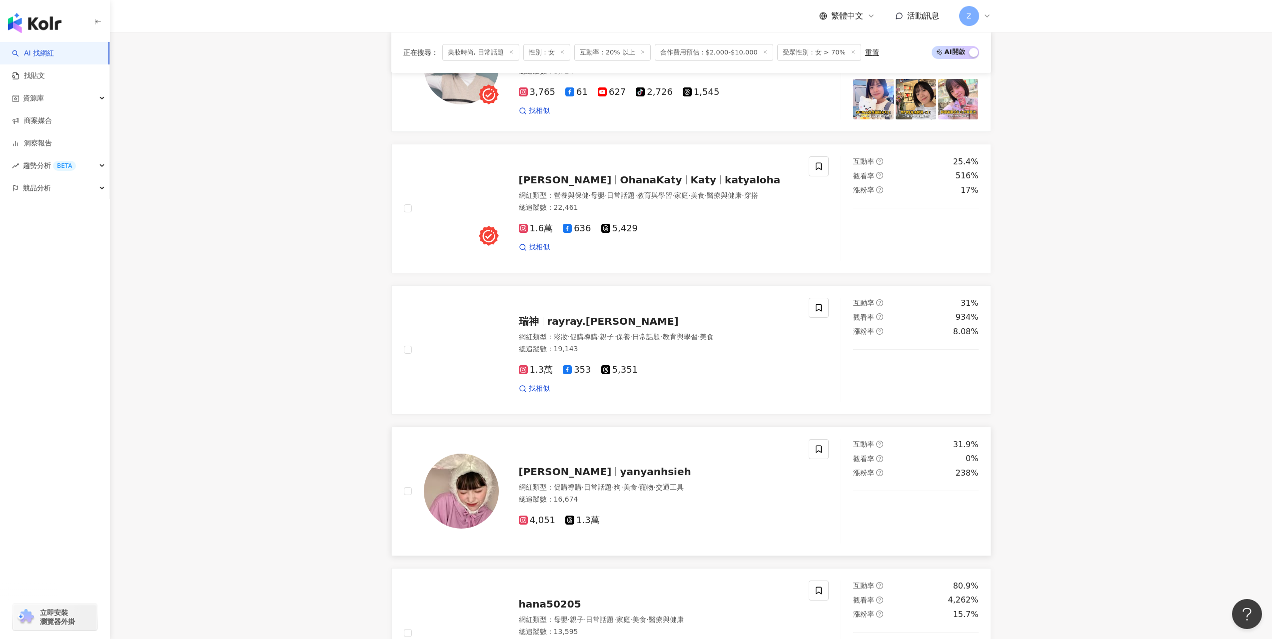
scroll to position [300, 0]
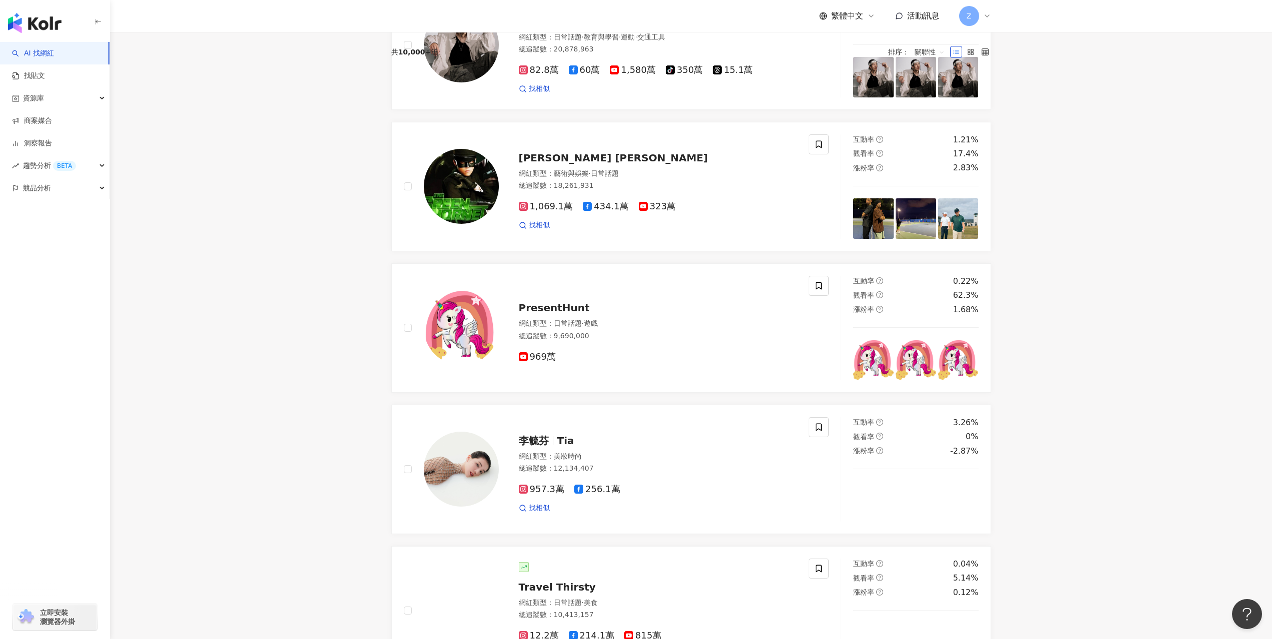
scroll to position [200, 0]
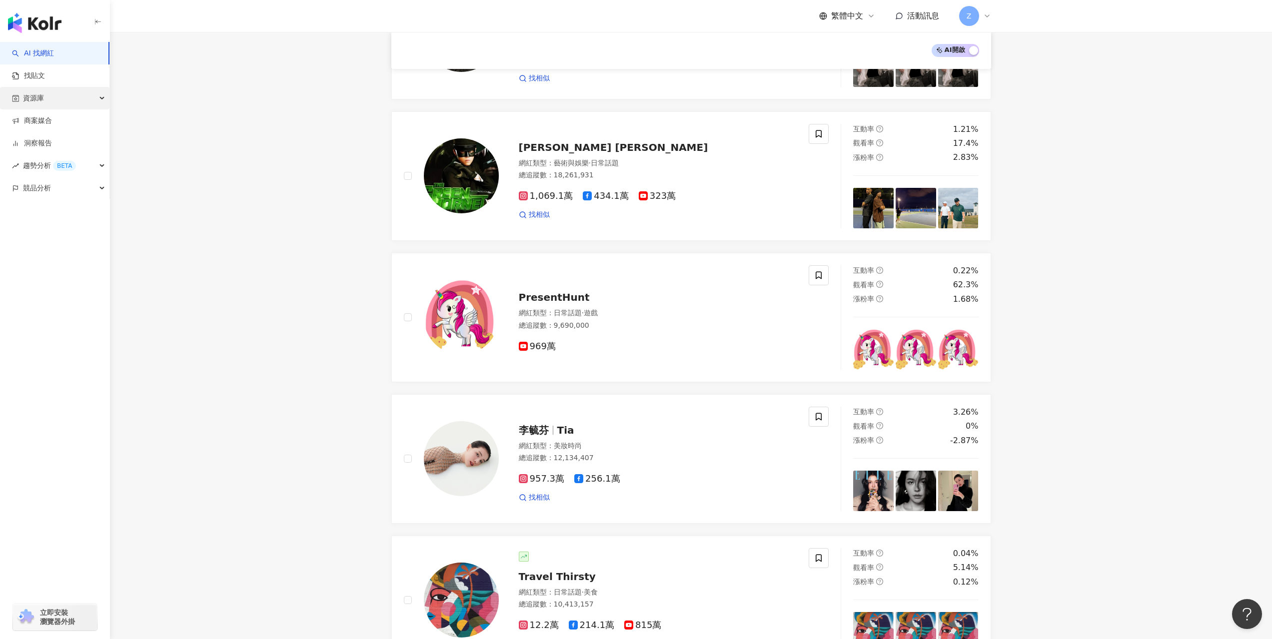
click at [43, 97] on span "資源庫" at bounding box center [33, 98] width 21 height 22
click at [44, 190] on link "商案媒合" at bounding box center [32, 188] width 40 height 10
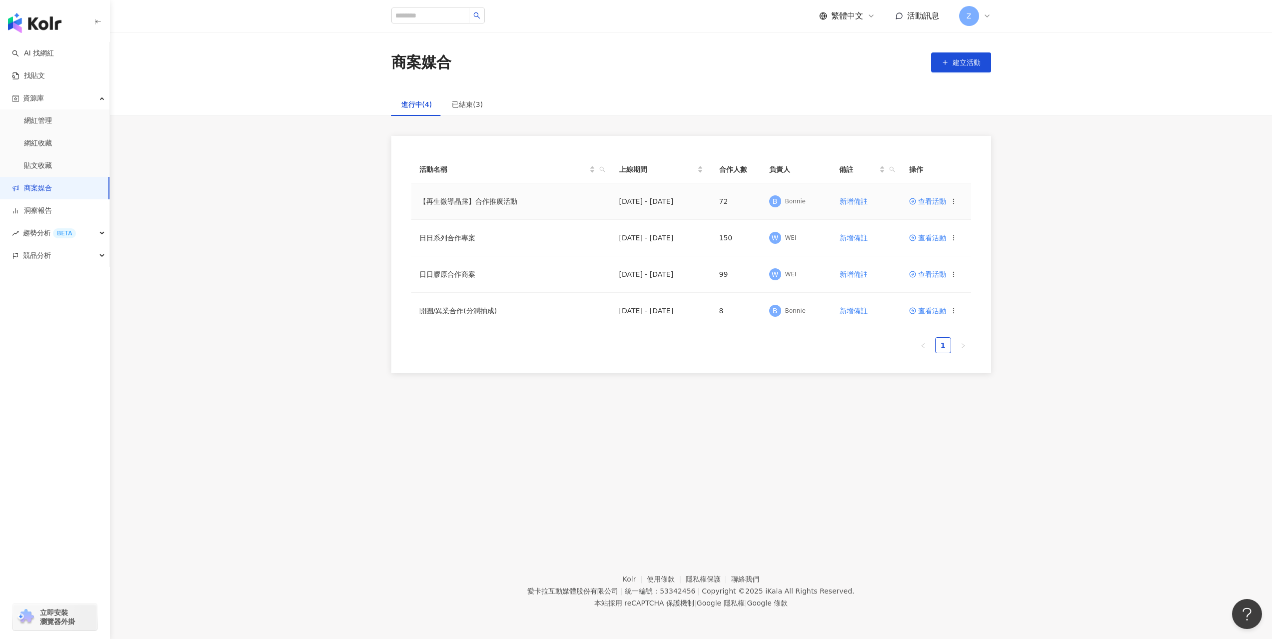
click at [502, 202] on td "【再生微導晶露】合作推廣活動" at bounding box center [511, 201] width 200 height 36
click at [463, 243] on td "日日系列合作專案" at bounding box center [511, 238] width 200 height 36
click at [927, 241] on span "查看活動" at bounding box center [927, 237] width 37 height 7
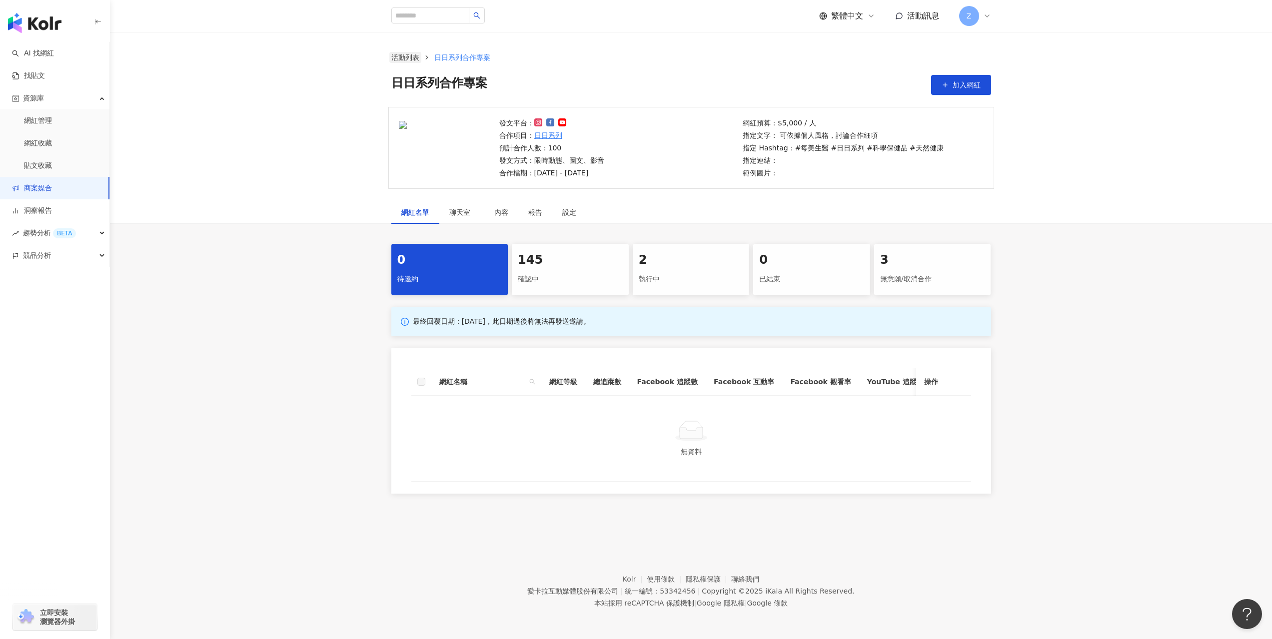
click at [401, 57] on link "活動列表" at bounding box center [405, 57] width 32 height 11
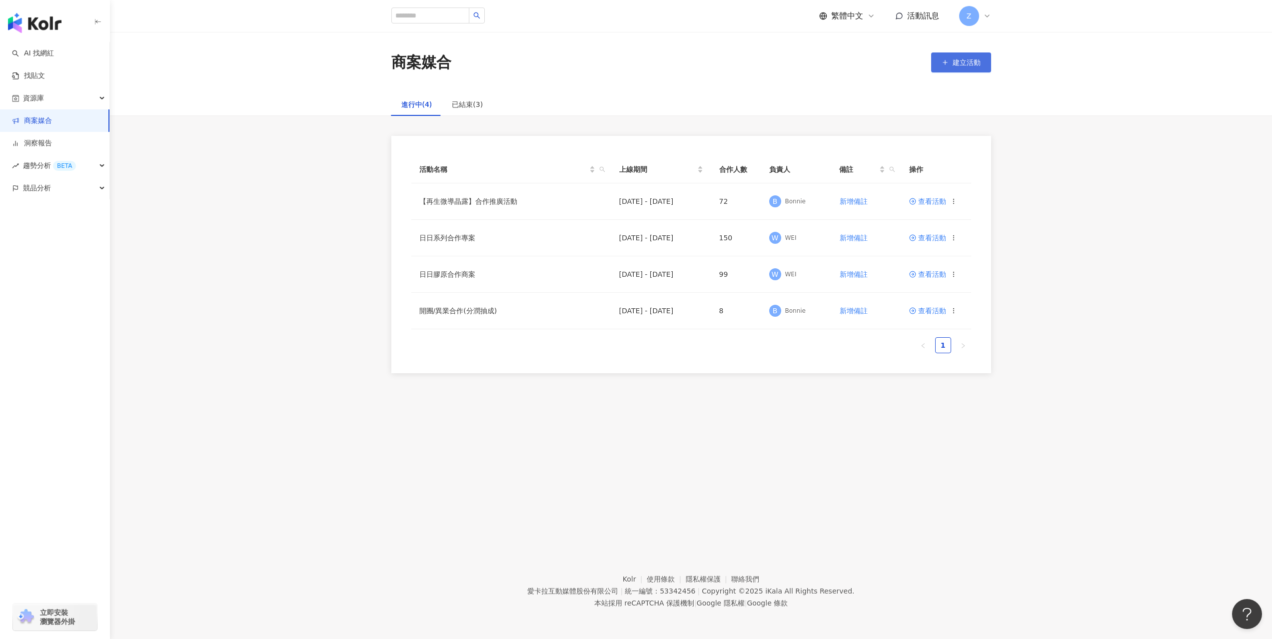
click at [968, 65] on span "建立活動" at bounding box center [967, 62] width 28 height 8
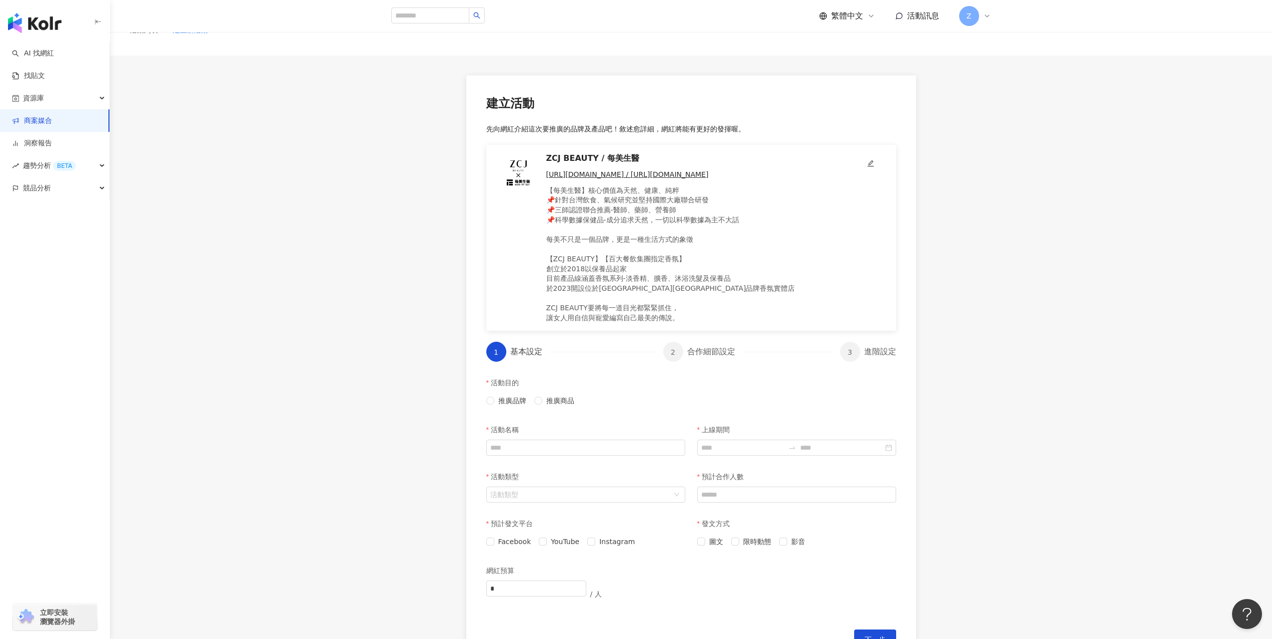
scroll to position [50, 0]
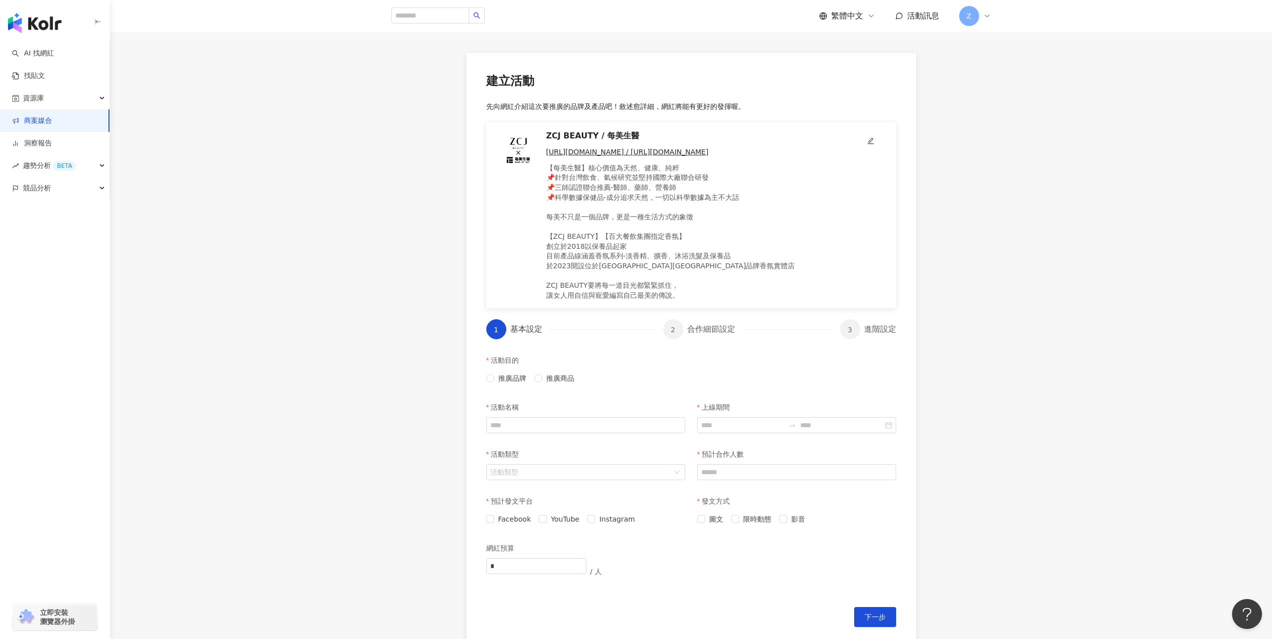
click at [620, 223] on p "【每美生醫】核心價值為天然、健康、純粹 📌針對台灣飲食、氣候研究並堅持國際大廠聯合研發 📌三師認證聯合推薦-醫師、藥師、營養師 📌科學數據保健品-成分追求天然…" at bounding box center [697, 231] width 303 height 137
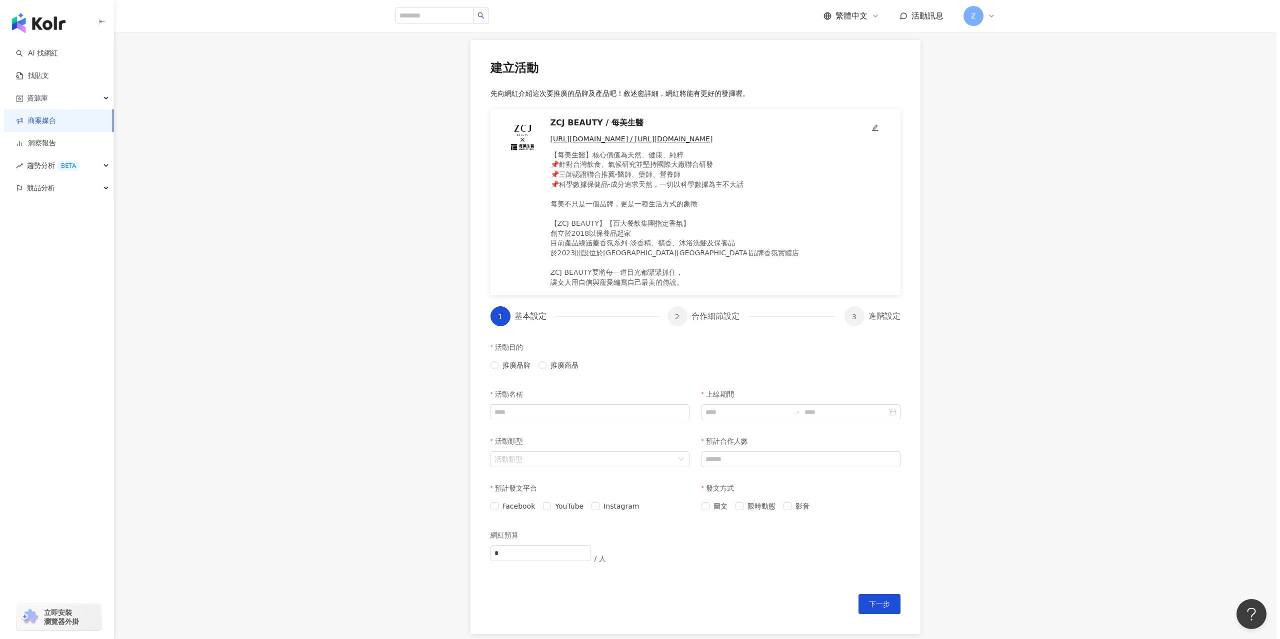
scroll to position [0, 0]
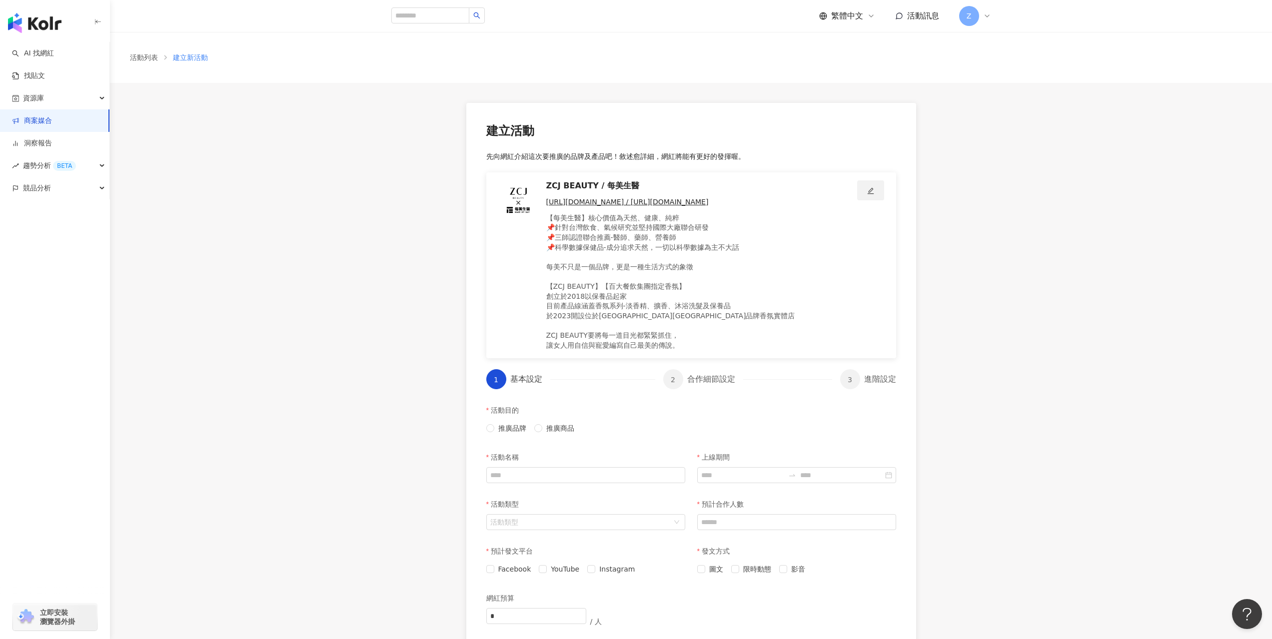
click at [874, 189] on icon "edit" at bounding box center [870, 190] width 7 height 7
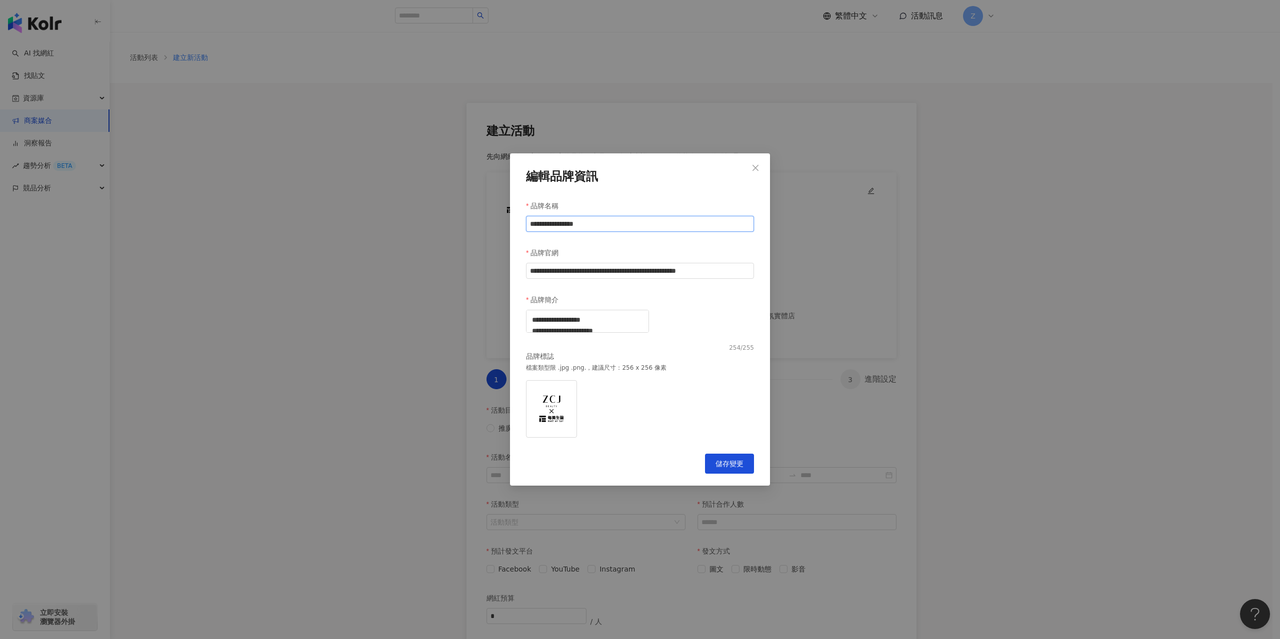
drag, startPoint x: 577, startPoint y: 213, endPoint x: 476, endPoint y: 214, distance: 101.0
click at [476, 214] on div "**********" at bounding box center [640, 319] width 1280 height 639
type input "****"
drag, startPoint x: 644, startPoint y: 262, endPoint x: 517, endPoint y: 264, distance: 126.5
click at [517, 264] on div "**********" at bounding box center [640, 319] width 260 height 332
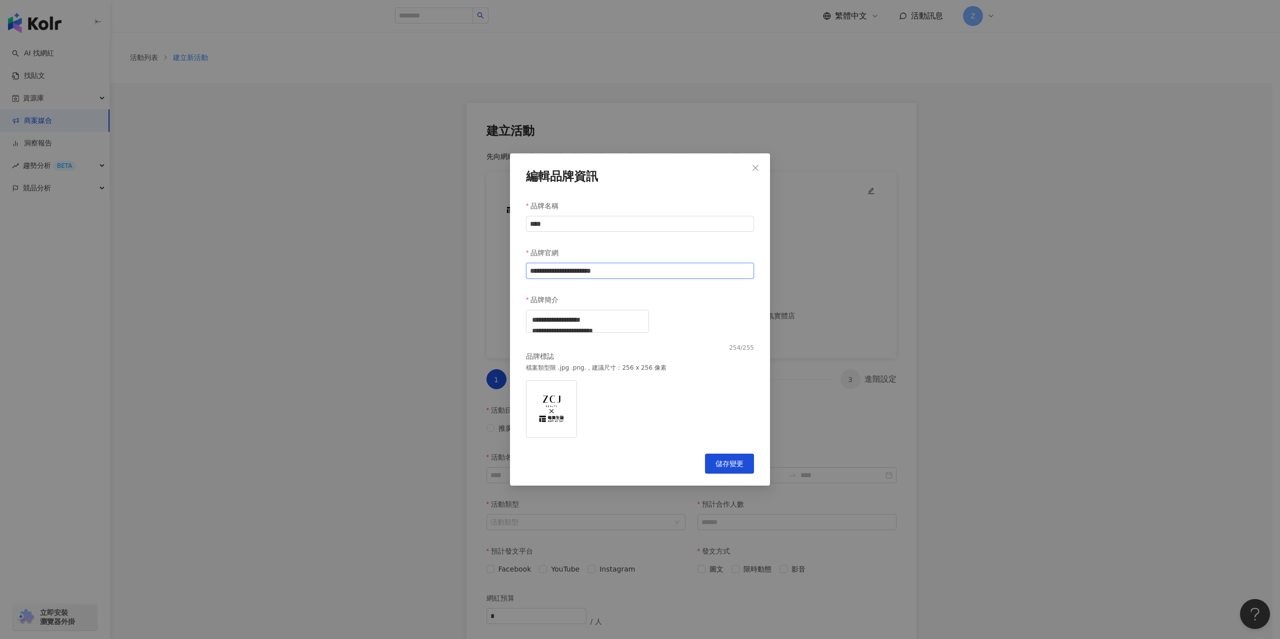
paste input "**********"
type input "**********"
drag, startPoint x: 685, startPoint y: 330, endPoint x: 520, endPoint y: 314, distance: 165.7
click at [520, 314] on div "**********" at bounding box center [640, 319] width 260 height 332
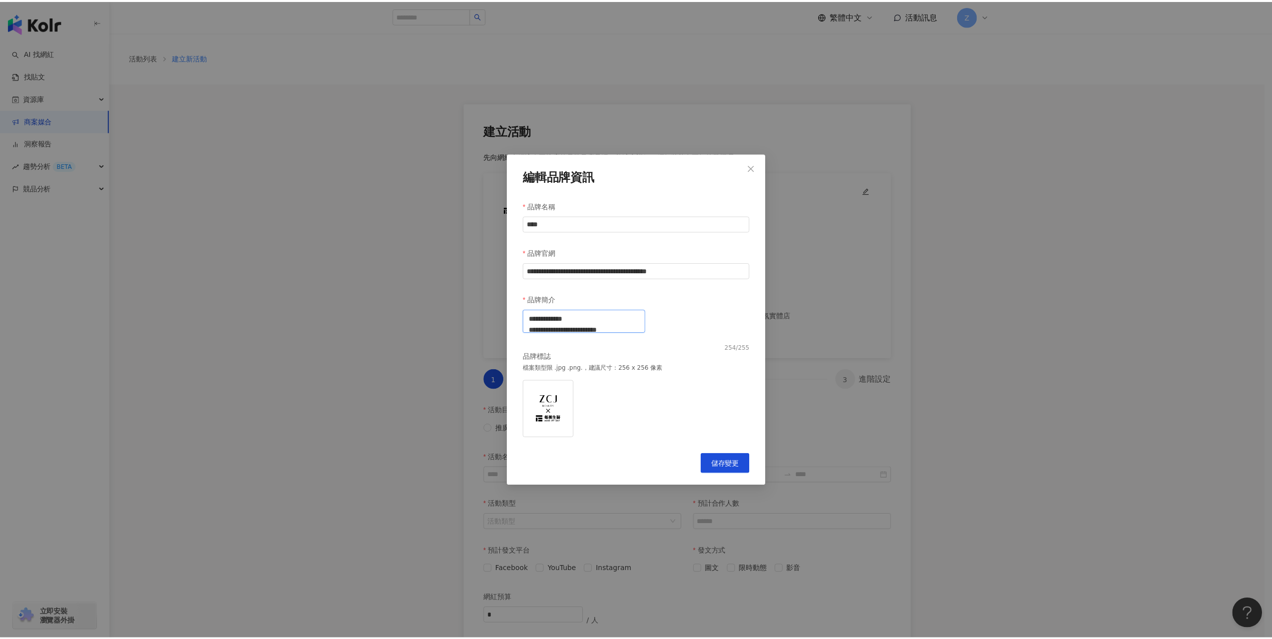
scroll to position [71, 0]
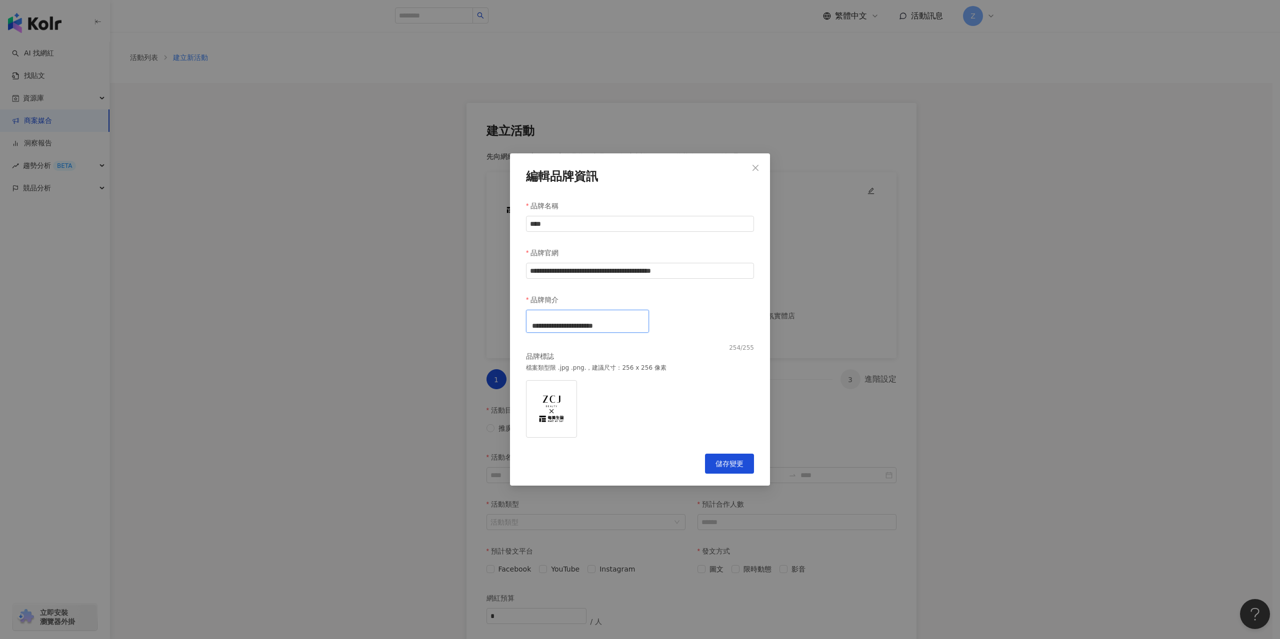
click at [579, 326] on textarea "**********" at bounding box center [587, 321] width 123 height 22
click at [754, 164] on icon "close" at bounding box center [755, 168] width 8 height 8
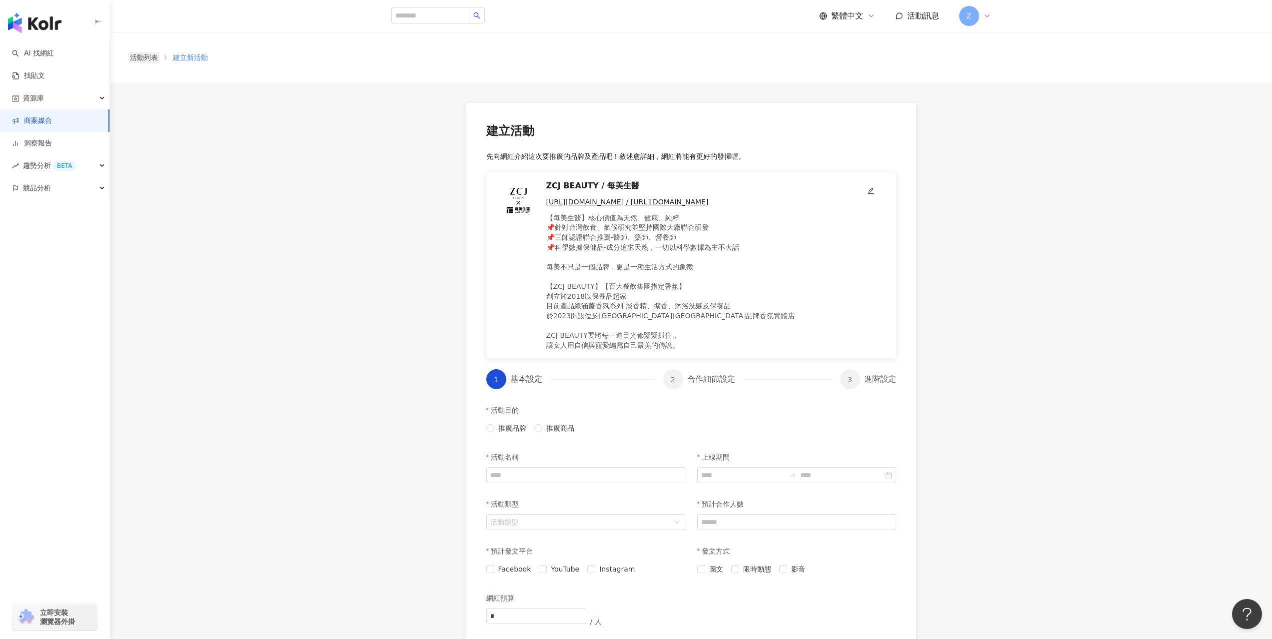
click at [149, 60] on link "活動列表" at bounding box center [144, 57] width 32 height 11
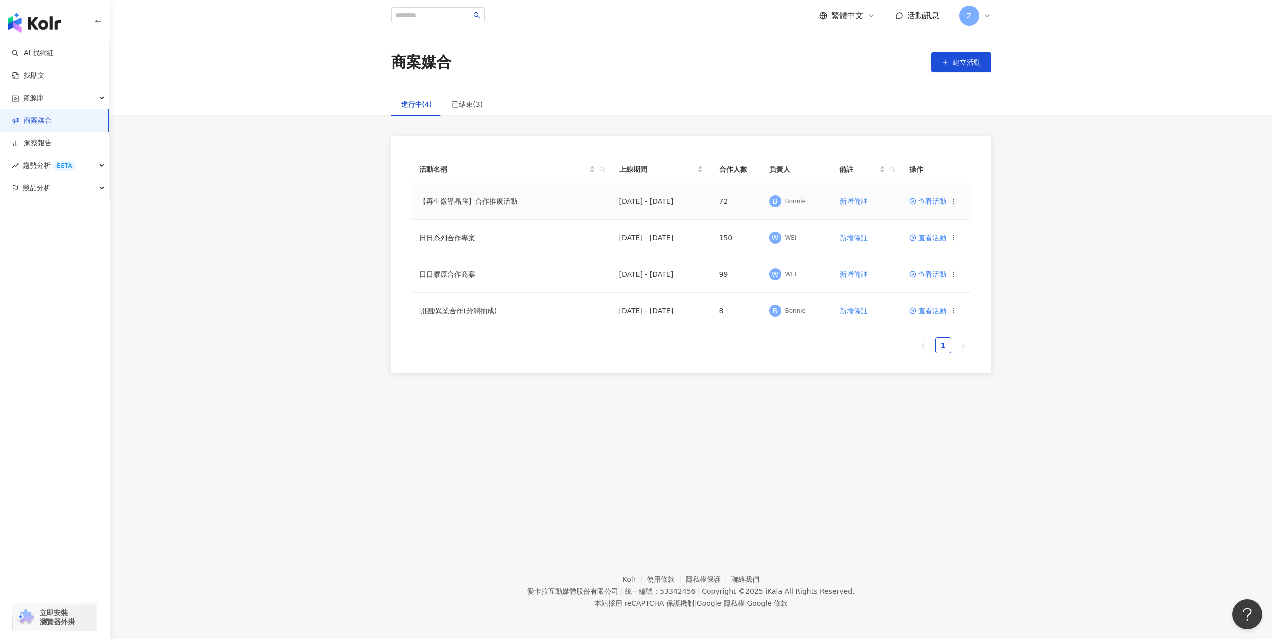
click at [441, 202] on td "【再生微導晶露】合作推廣活動" at bounding box center [511, 201] width 200 height 36
click at [928, 201] on span "查看活動" at bounding box center [927, 201] width 37 height 7
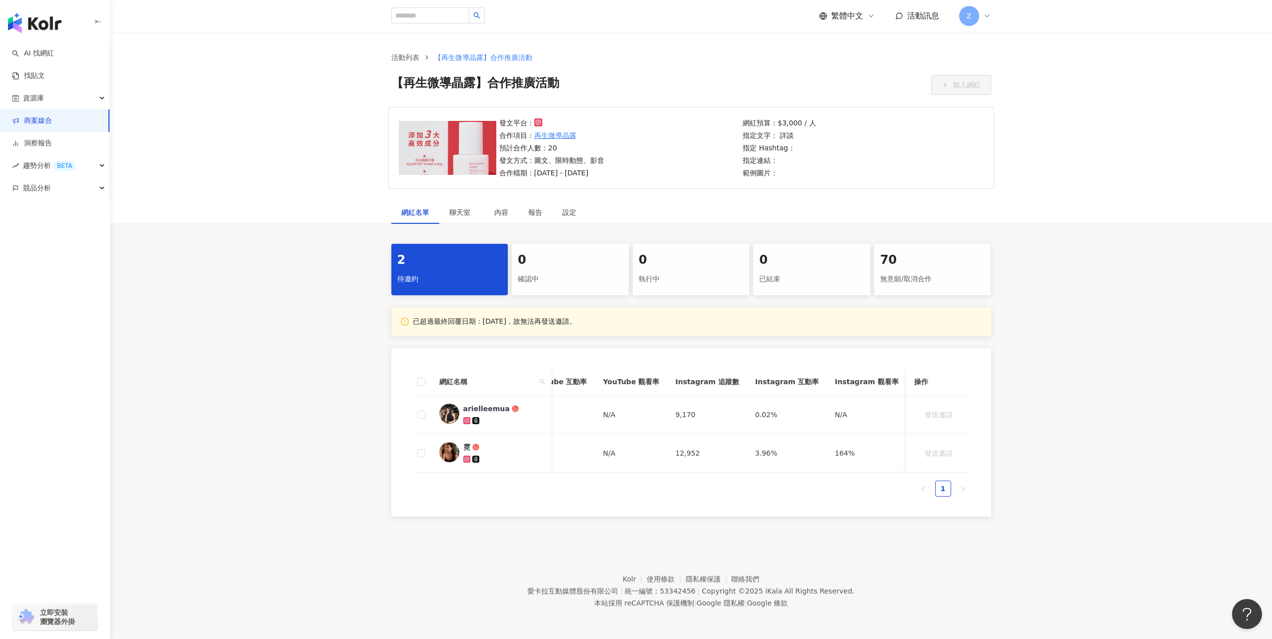
scroll to position [0, 434]
click at [458, 213] on span "聊天室" at bounding box center [461, 212] width 25 height 7
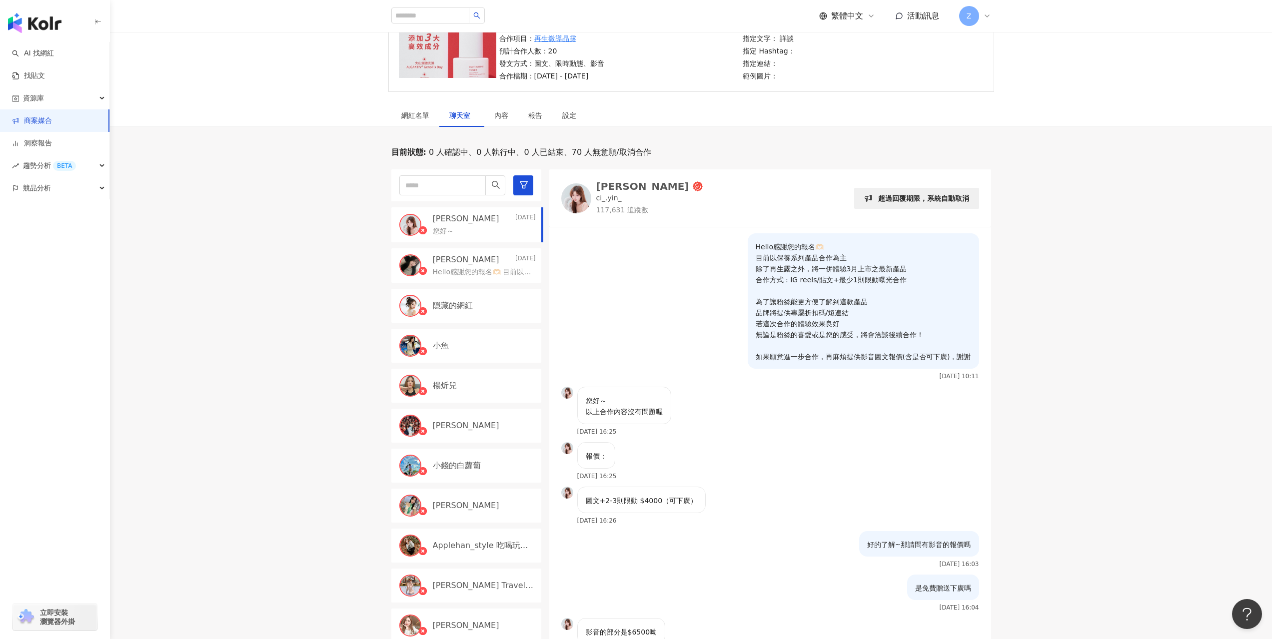
scroll to position [50, 0]
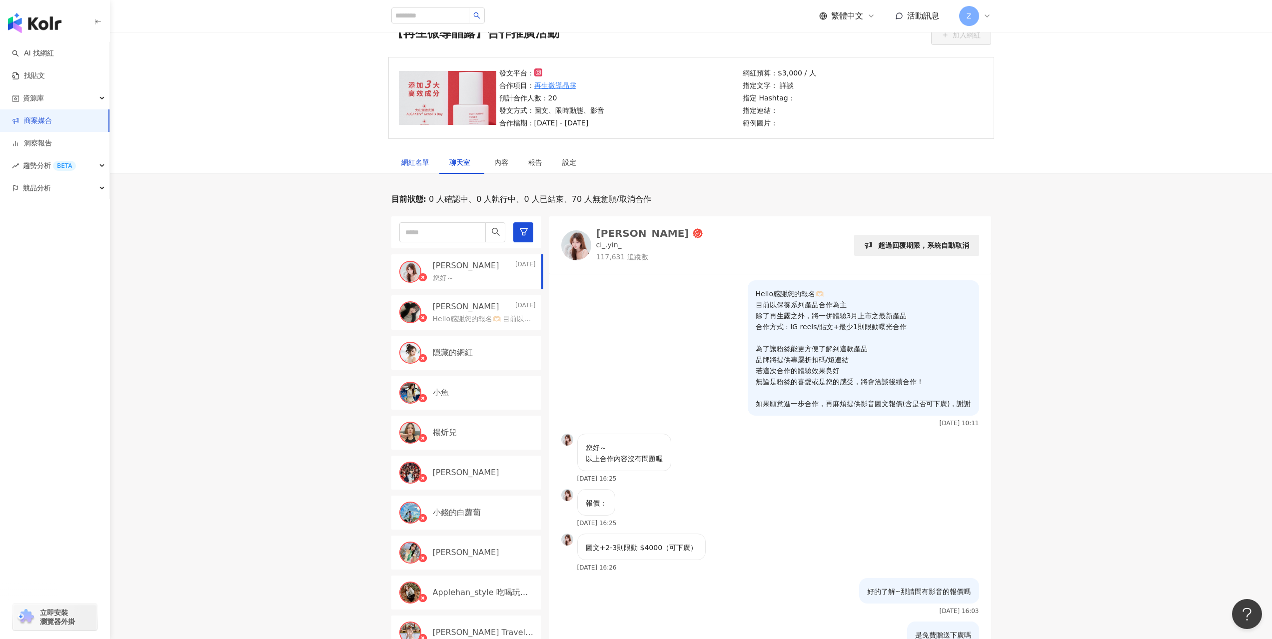
click at [420, 164] on div "網紅名單" at bounding box center [415, 162] width 28 height 11
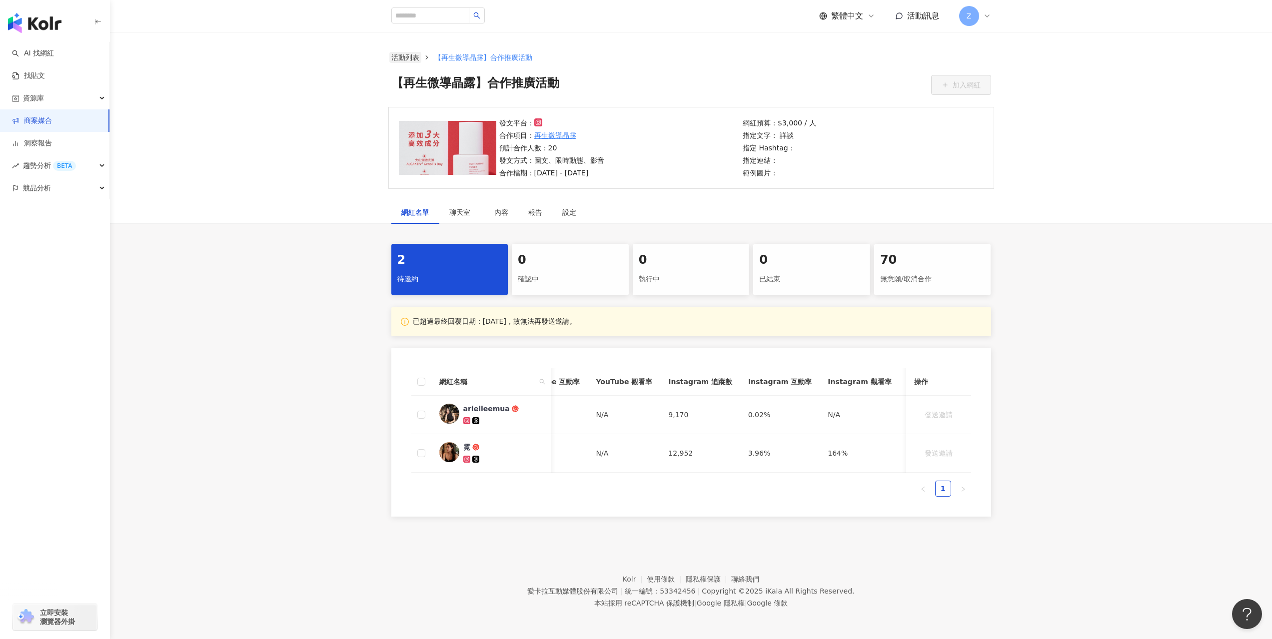
click at [406, 54] on link "活動列表" at bounding box center [405, 57] width 32 height 11
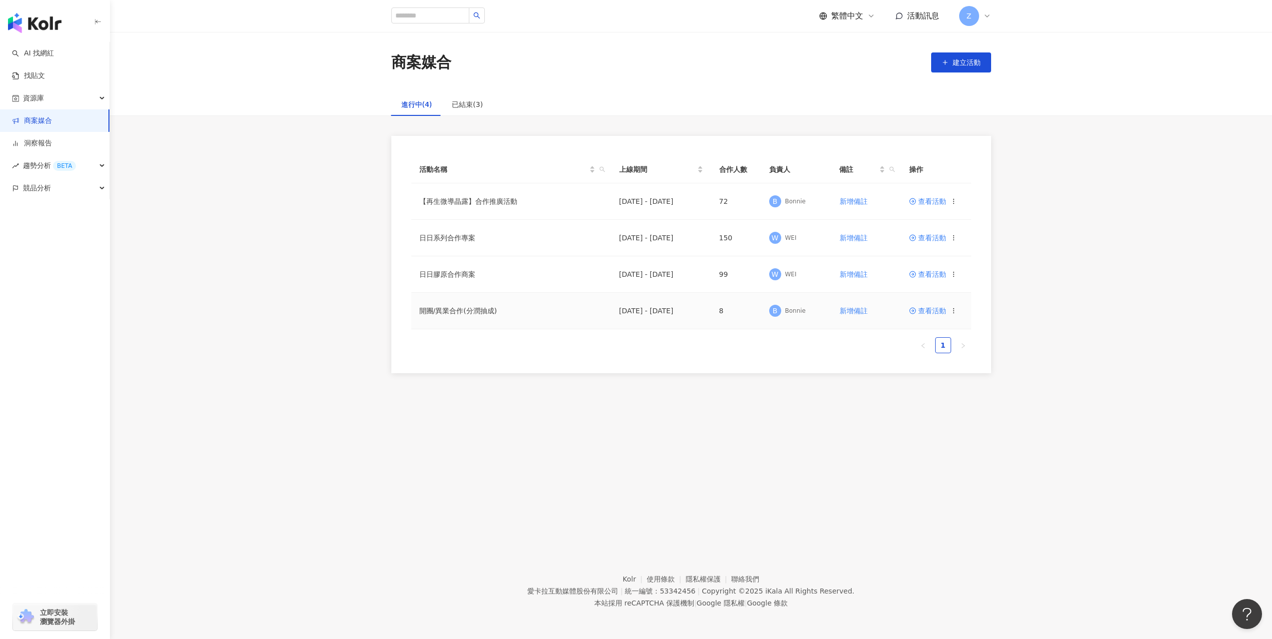
click at [940, 310] on span "查看活動" at bounding box center [927, 310] width 37 height 7
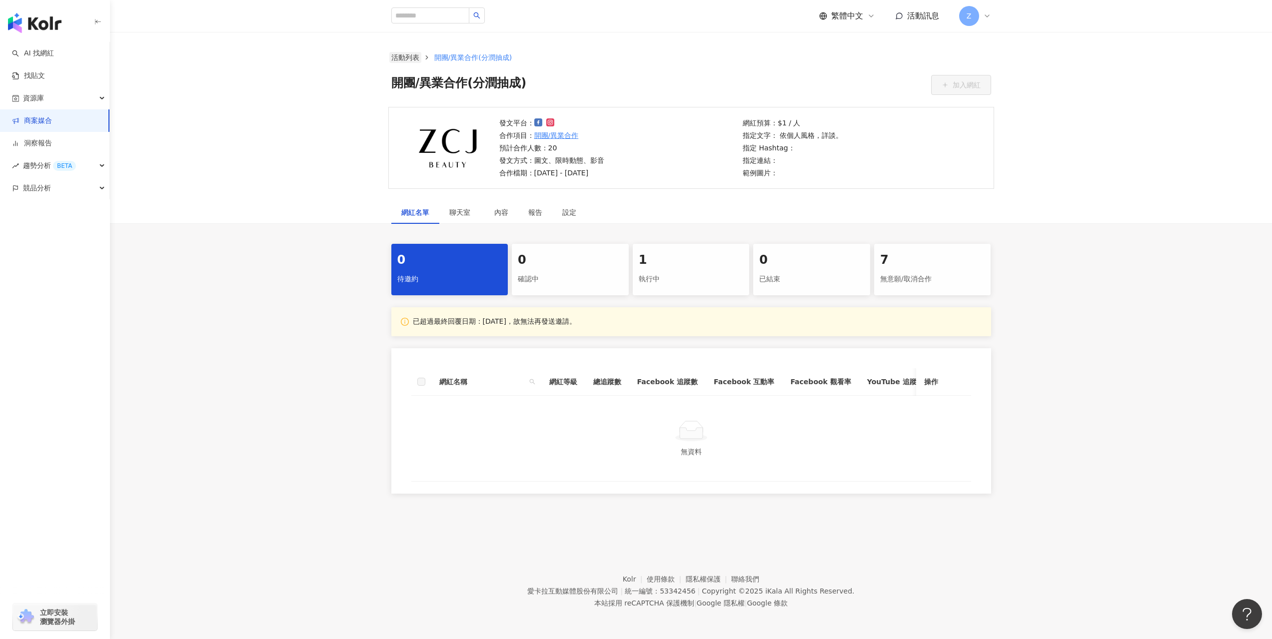
click at [407, 55] on link "活動列表" at bounding box center [405, 57] width 32 height 11
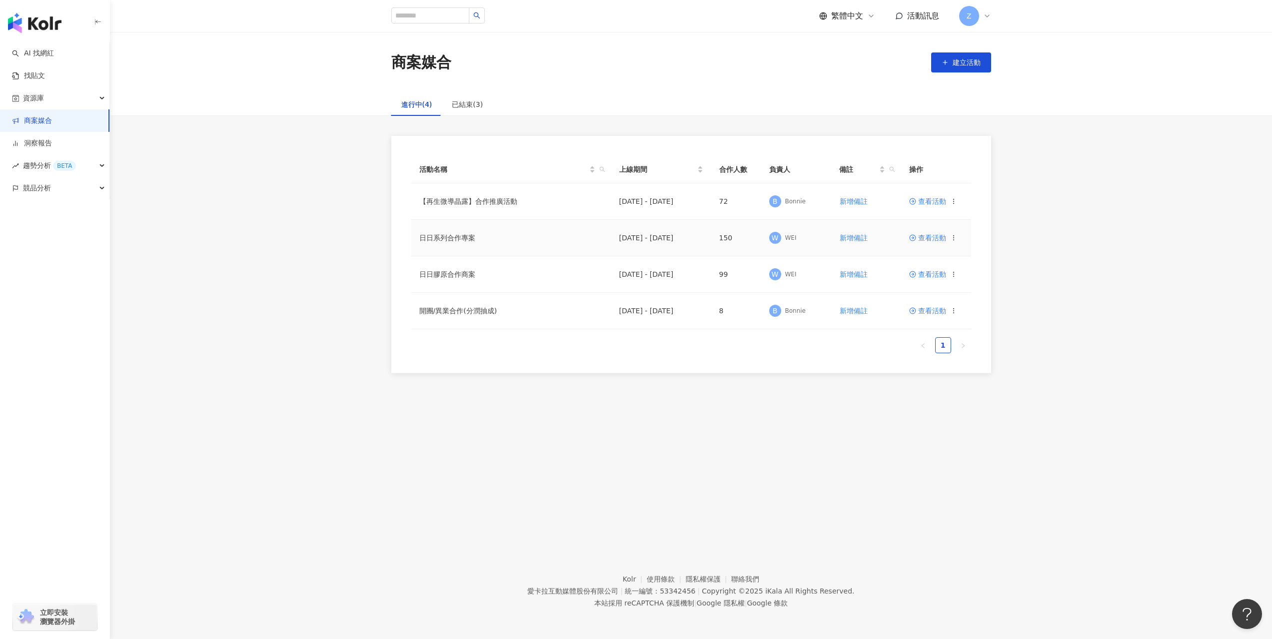
click at [930, 239] on span "查看活動" at bounding box center [927, 237] width 37 height 7
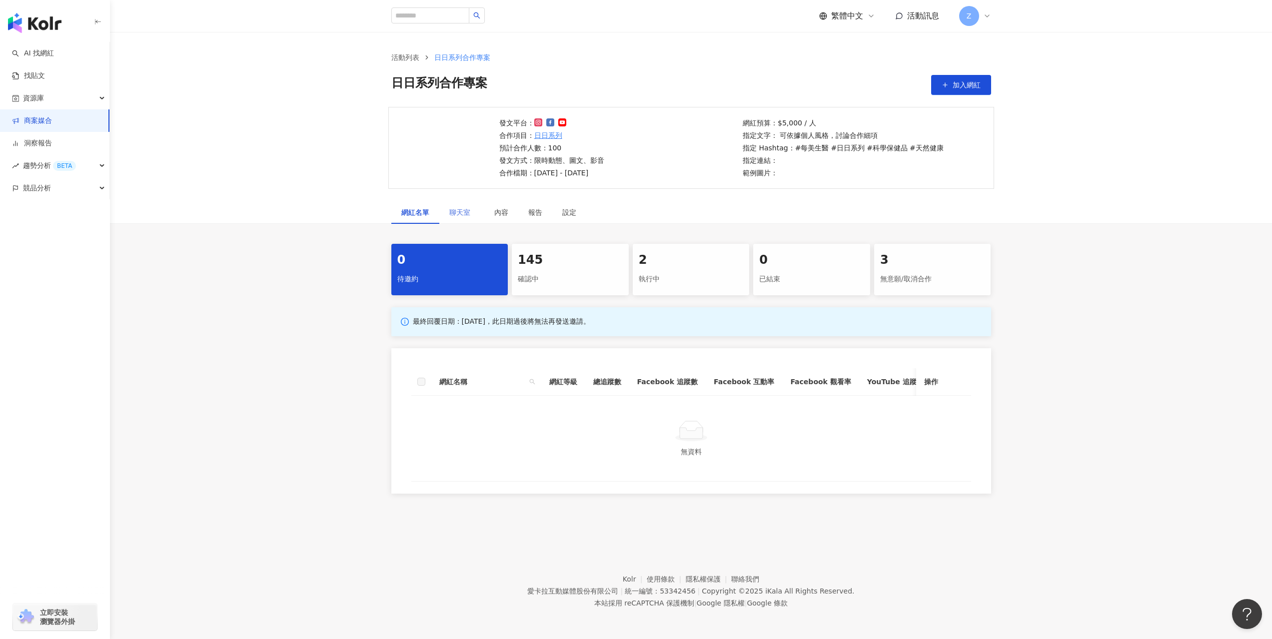
click at [463, 219] on div "聊天室" at bounding box center [461, 212] width 45 height 23
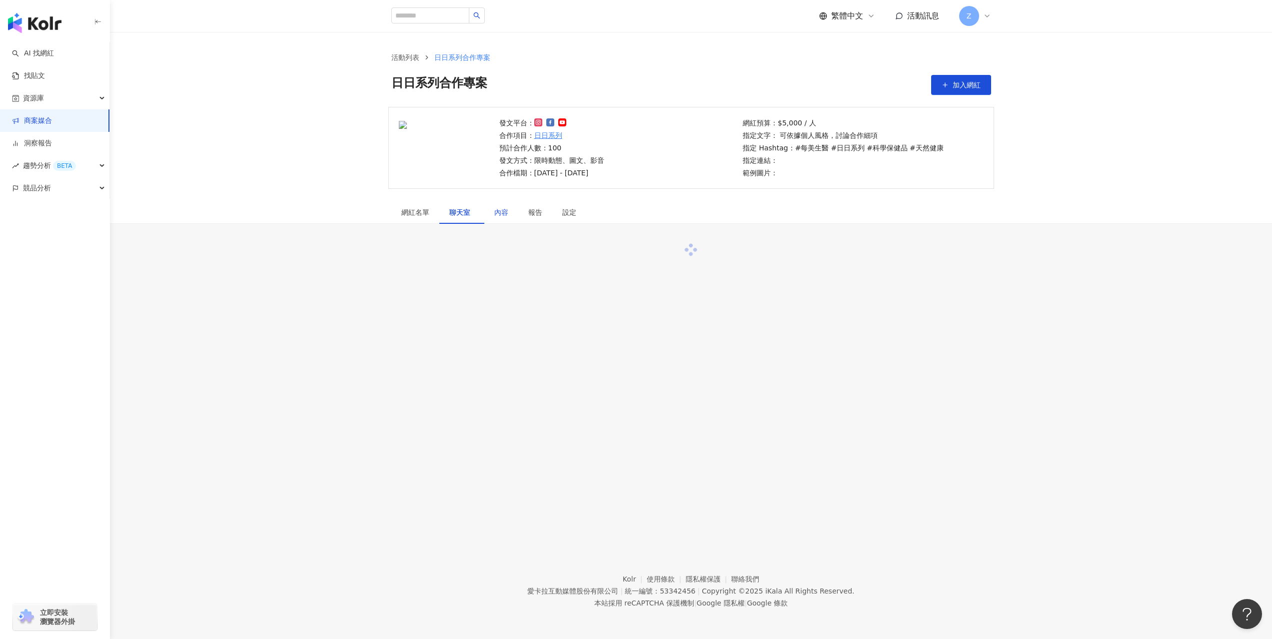
click at [496, 213] on div "內容" at bounding box center [501, 212] width 14 height 11
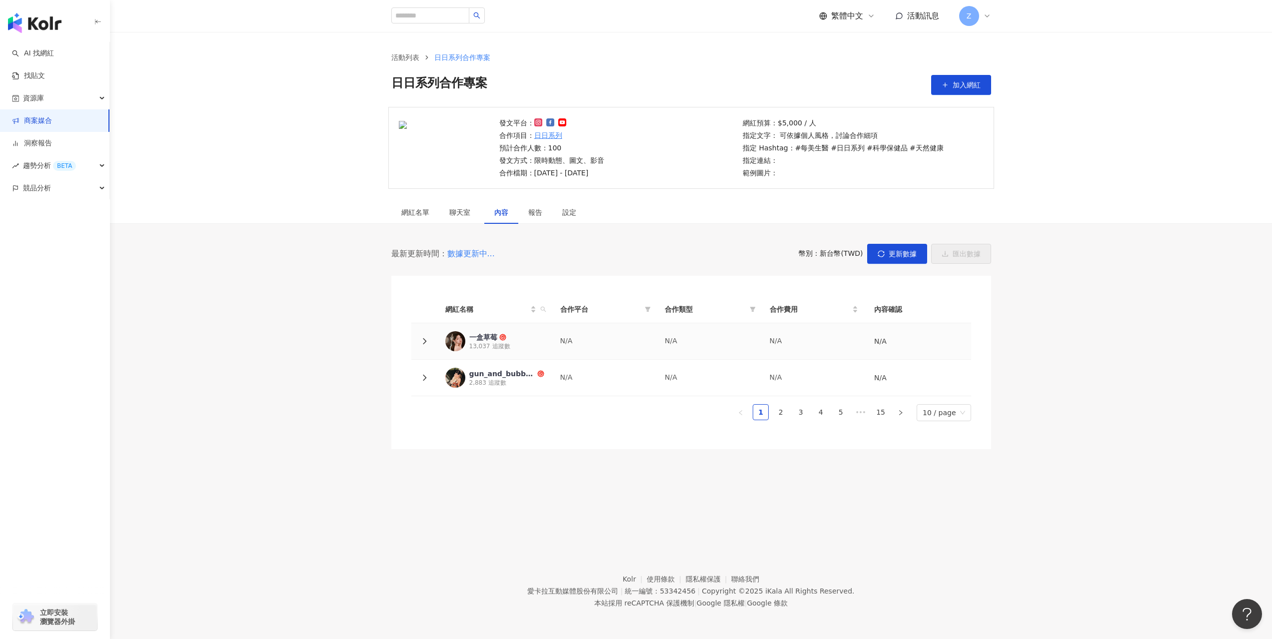
click at [424, 341] on icon at bounding box center [424, 341] width 7 height 7
click at [425, 425] on icon at bounding box center [424, 423] width 3 height 6
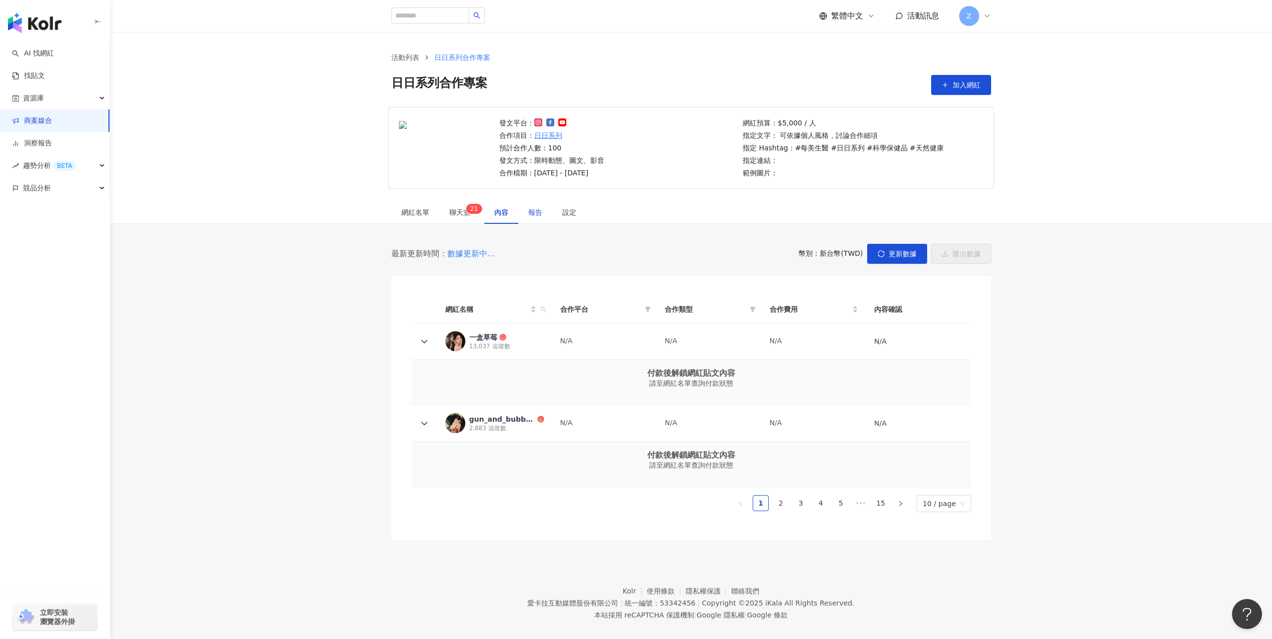
click at [533, 214] on div "報告" at bounding box center [535, 212] width 14 height 11
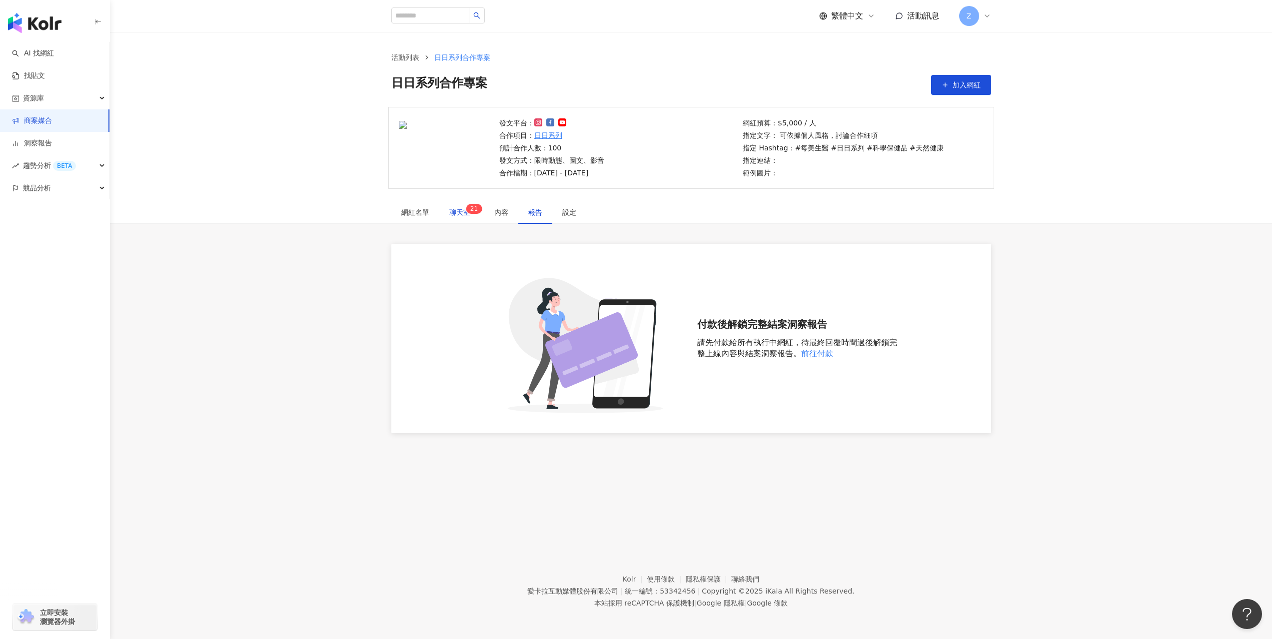
click at [456, 216] on span "聊天室 2 1" at bounding box center [461, 212] width 25 height 7
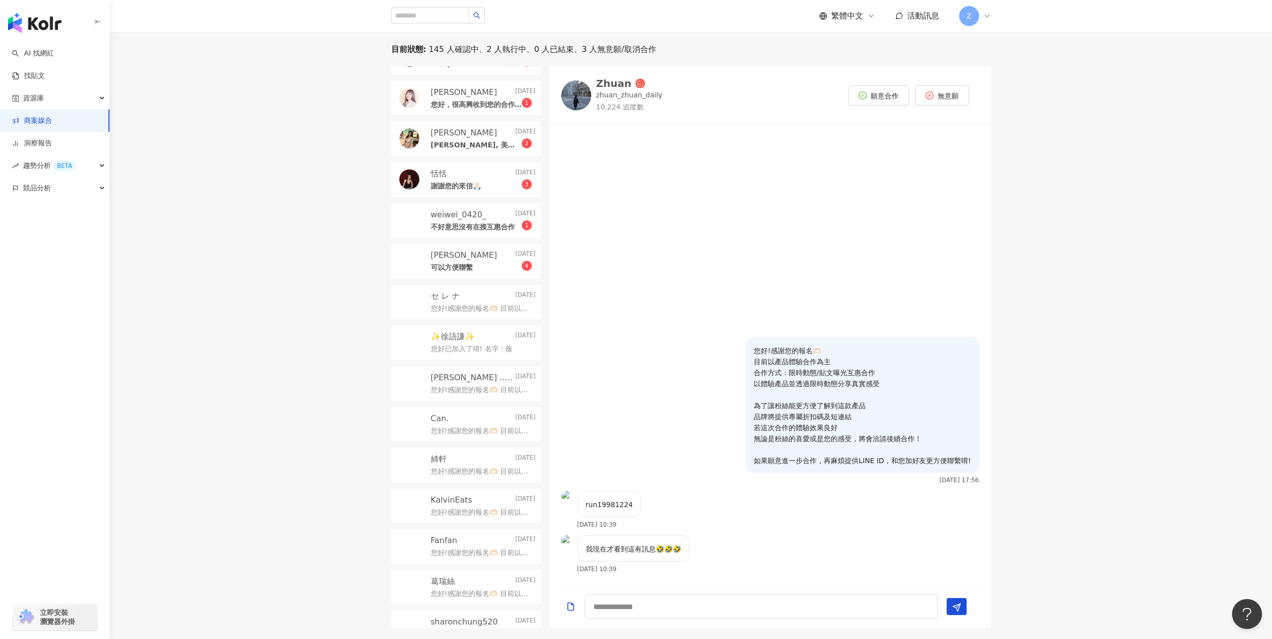
scroll to position [500, 0]
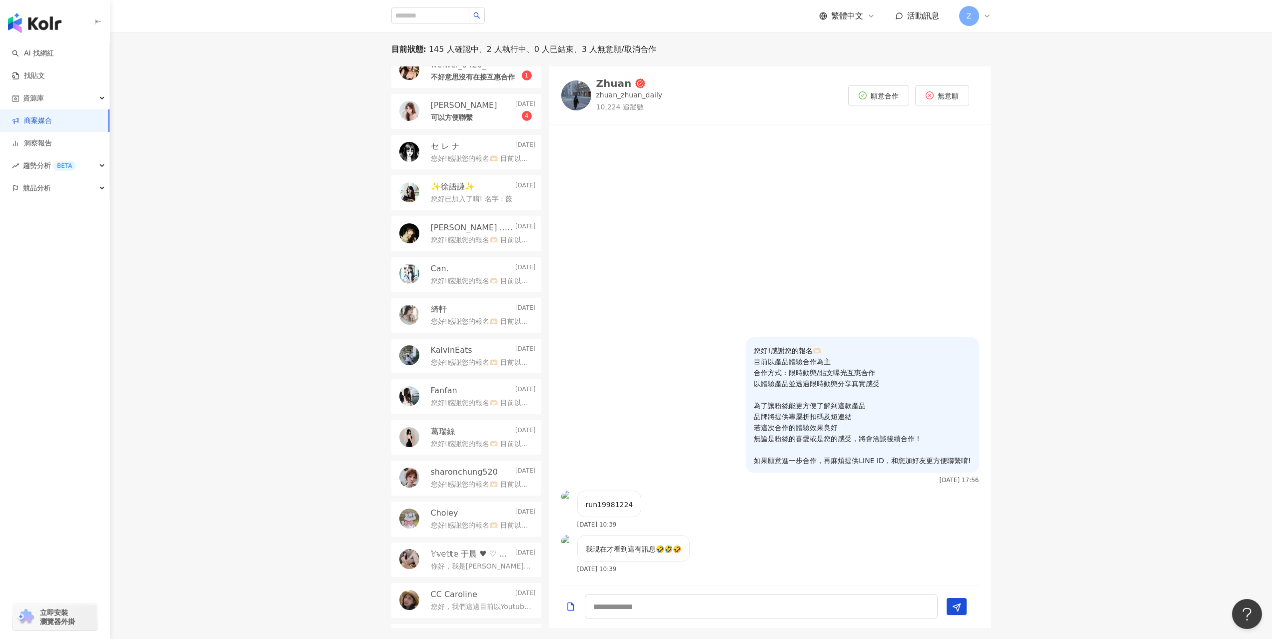
click at [476, 401] on p "您好!感謝您的報名🫶🏻 目前以產品體驗合作為主 合作方式 : 限時動態/貼文曝光互惠合作 以體驗產品並透過限時動態分享真實感受 為了讓粉絲能更方便了解到這款產…" at bounding box center [481, 403] width 101 height 10
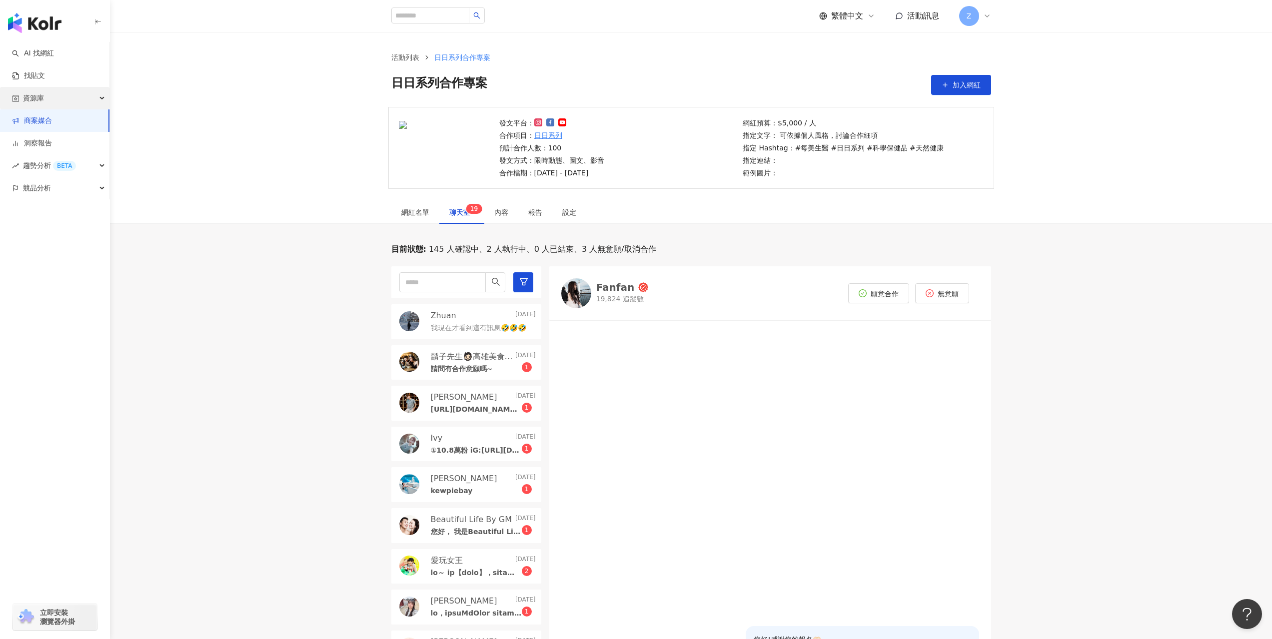
click at [60, 103] on div "資源庫" at bounding box center [54, 98] width 109 height 22
click at [52, 117] on link "網紅管理" at bounding box center [38, 121] width 28 height 10
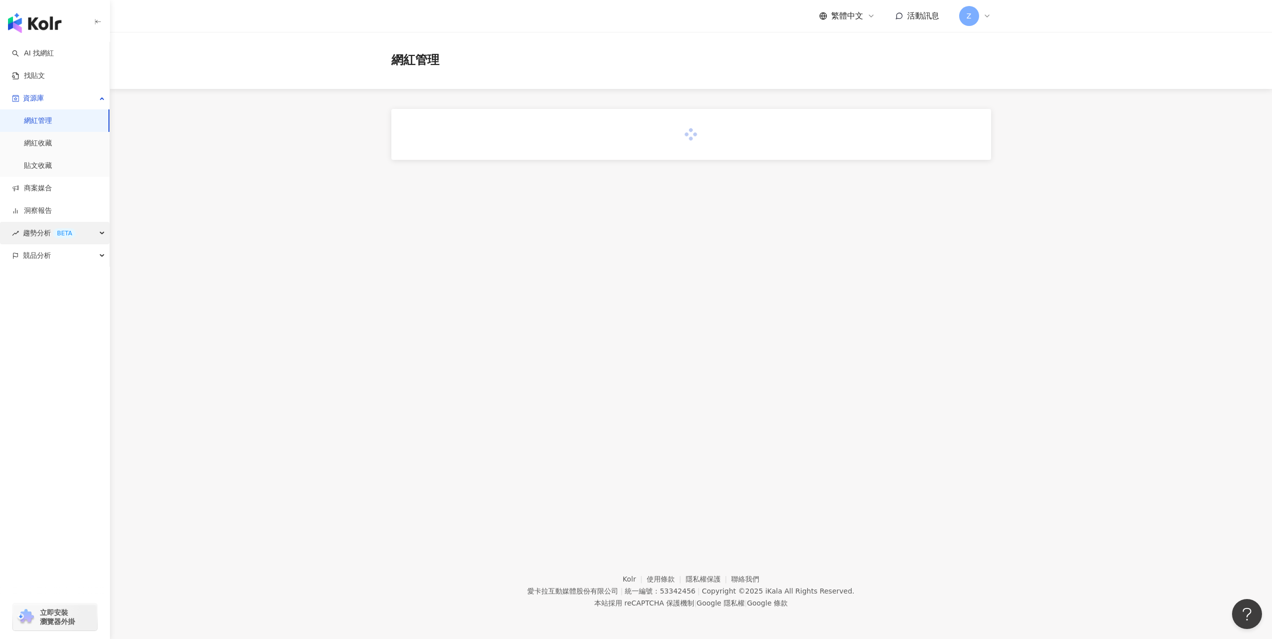
click at [41, 234] on span "趨勢分析 BETA" at bounding box center [49, 233] width 53 height 22
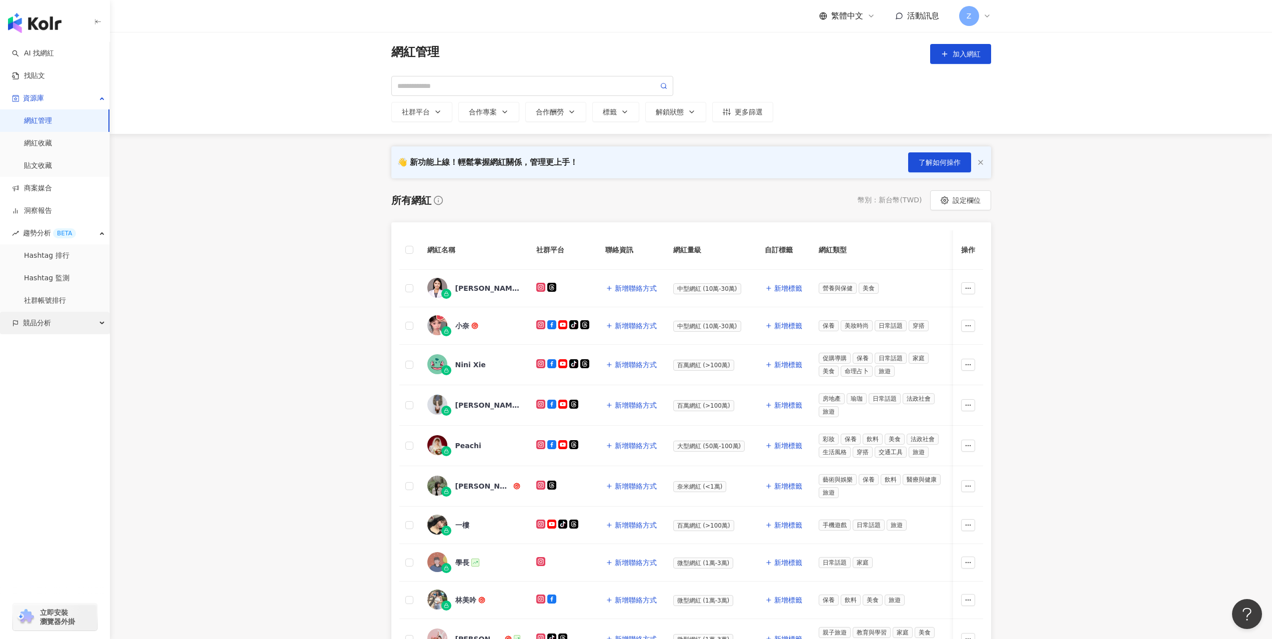
click at [35, 330] on span "競品分析" at bounding box center [37, 323] width 28 height 22
click at [35, 341] on link "品牌帳號分析" at bounding box center [45, 346] width 42 height 10
